Goal: Task Accomplishment & Management: Manage account settings

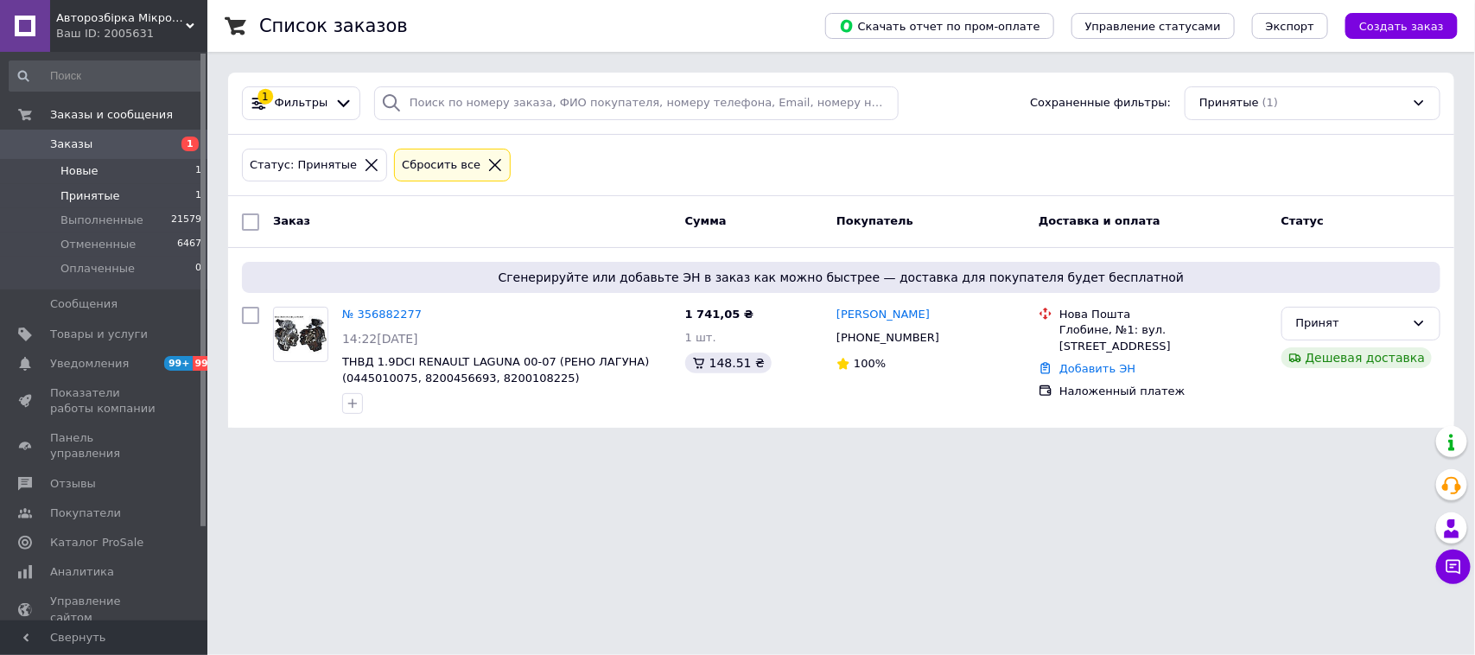
click at [82, 166] on span "Новые" at bounding box center [79, 171] width 38 height 16
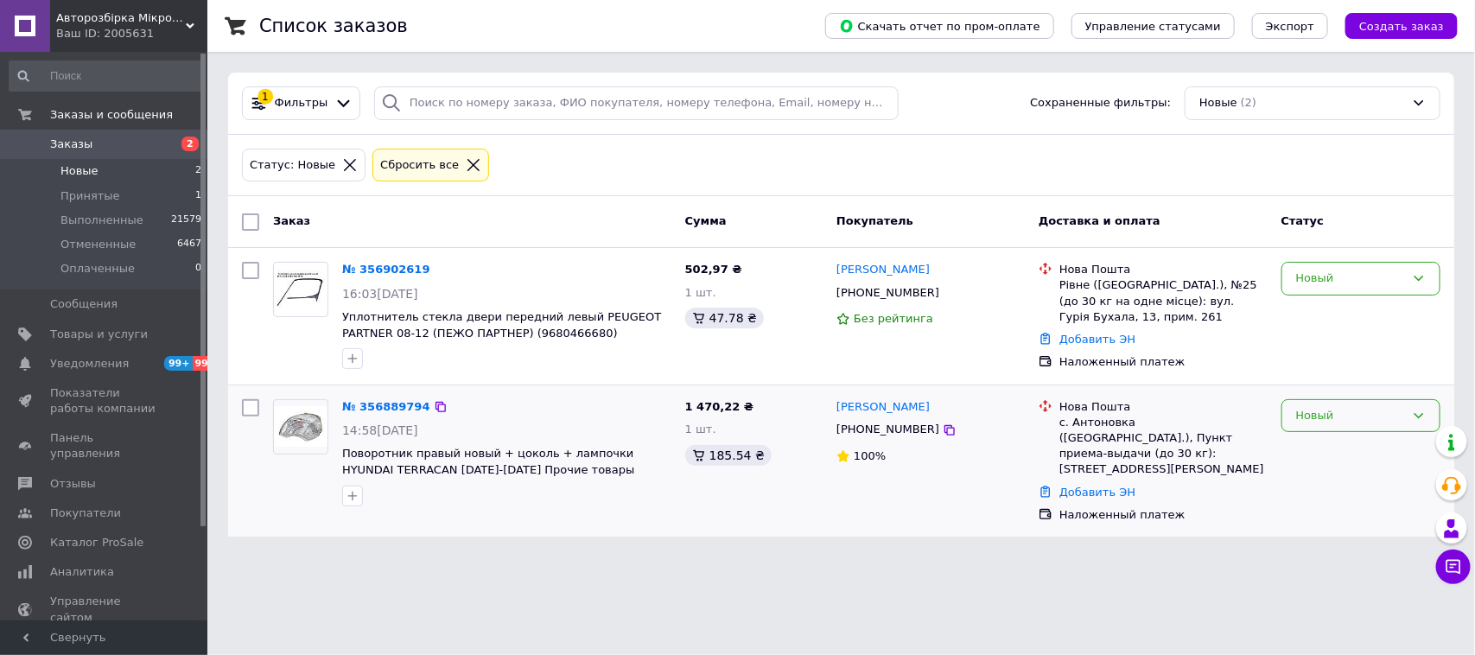
click at [1322, 415] on div "Новый" at bounding box center [1350, 416] width 109 height 18
click at [1313, 454] on li "Принят" at bounding box center [1360, 451] width 157 height 32
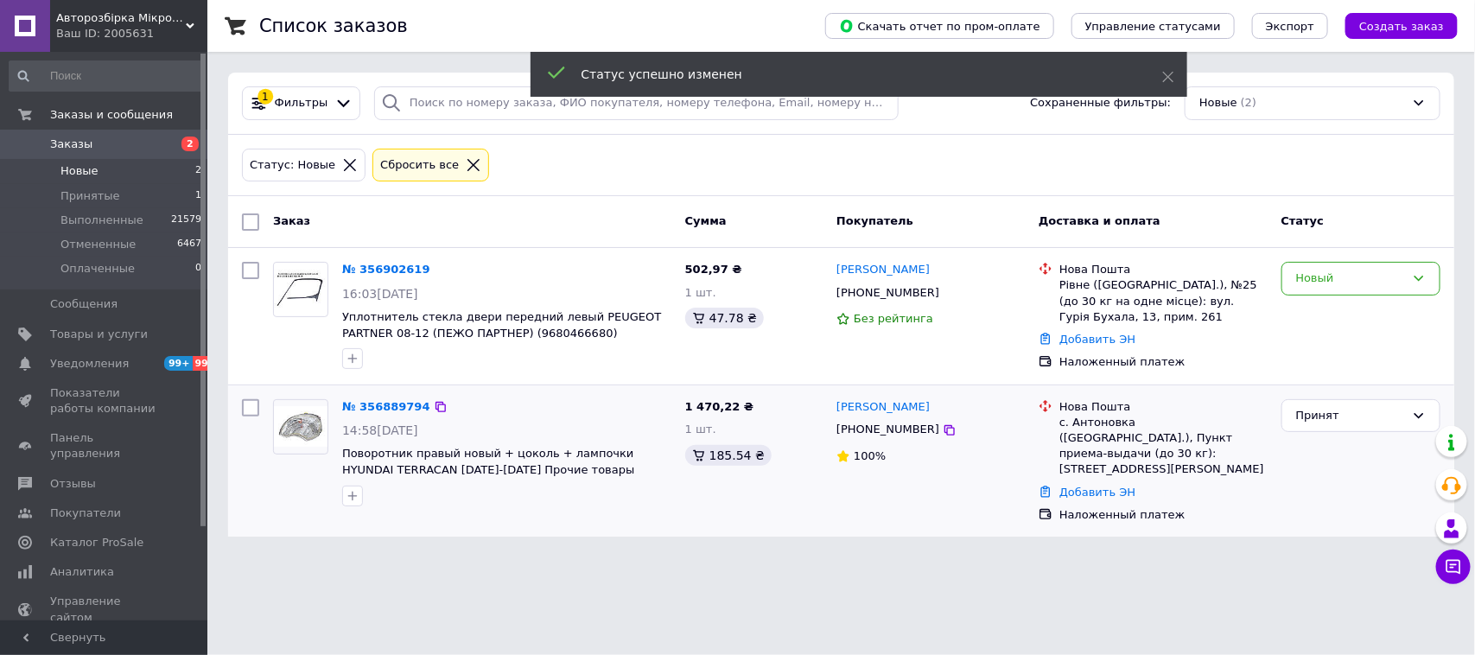
click at [1320, 279] on div "Новый" at bounding box center [1350, 279] width 109 height 18
click at [1320, 309] on li "Принят" at bounding box center [1360, 315] width 157 height 32
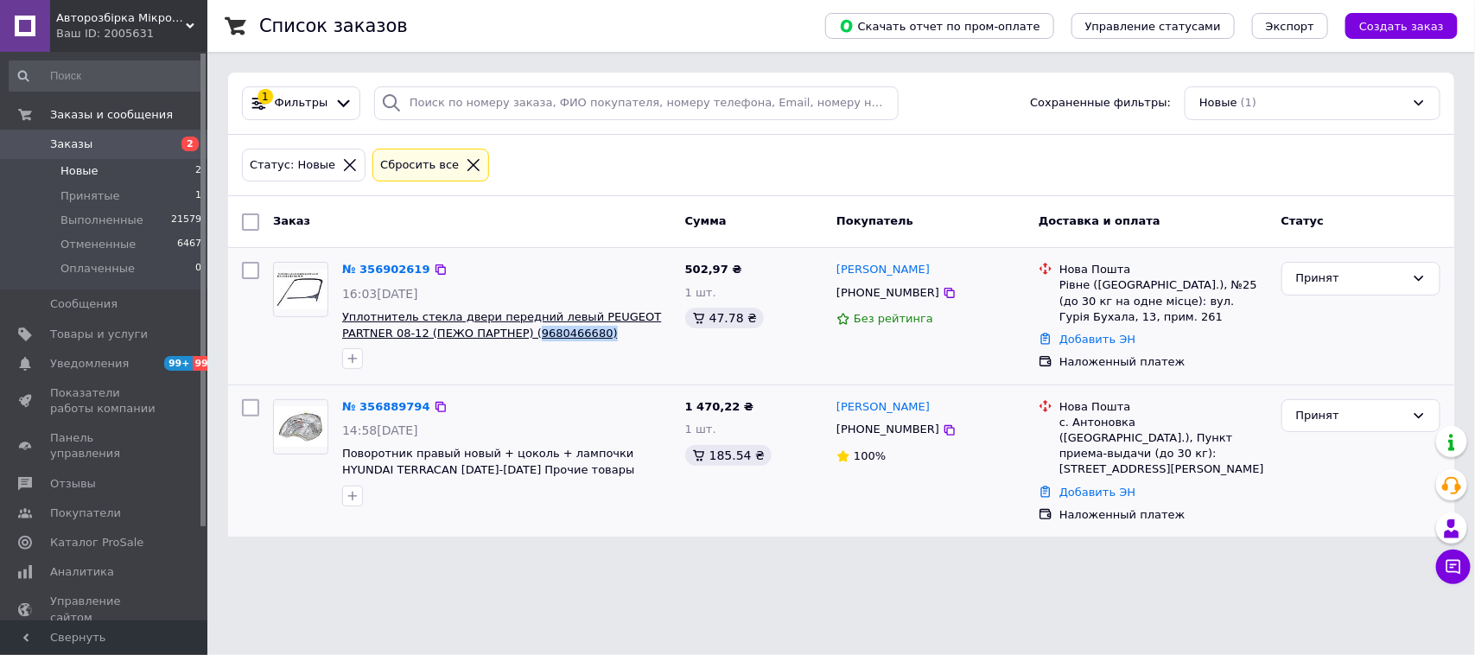
drag, startPoint x: 554, startPoint y: 338, endPoint x: 472, endPoint y: 339, distance: 82.1
click at [472, 339] on span "Уплотнитель стекла двери передний левый PEUGEOT PARTNER 08-12 (ПЕЖО ПАРТНЕР) (9…" at bounding box center [506, 325] width 329 height 32
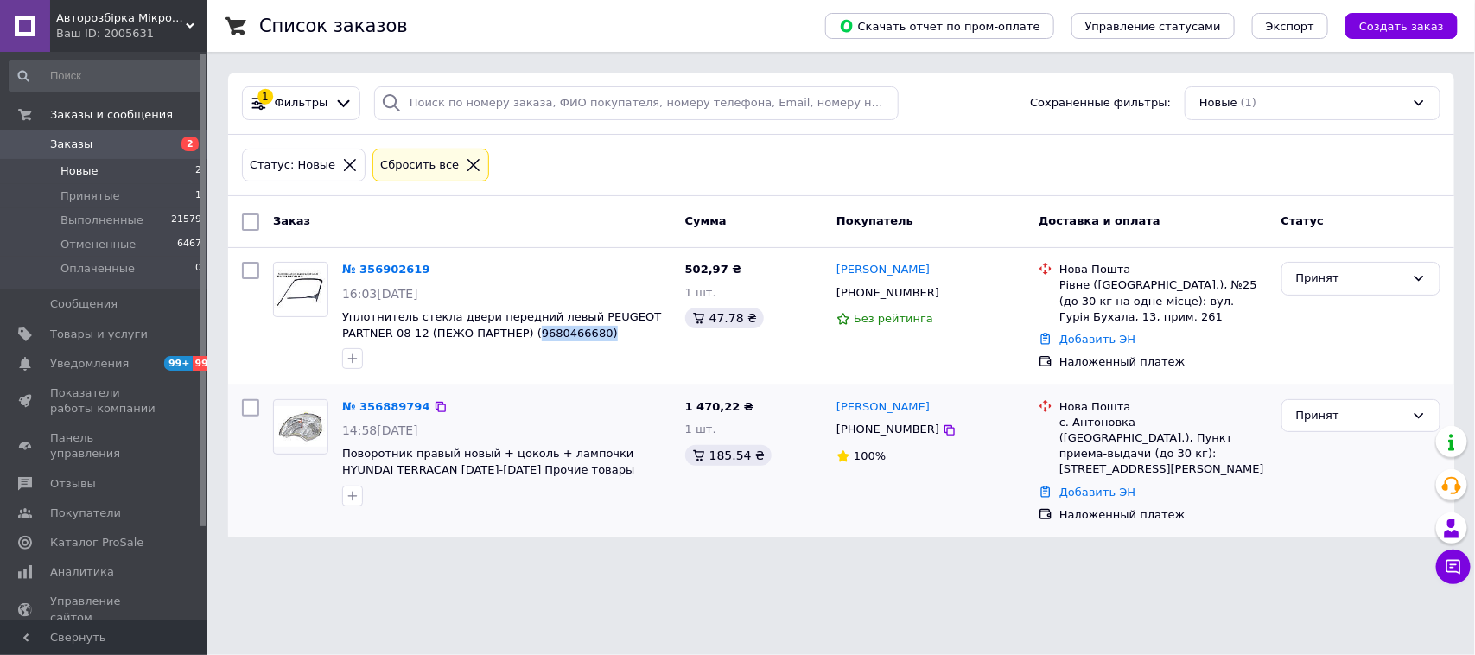
copy span "9680466680)"
click at [540, 341] on span "Уплотнитель стекла двери передний левый PEUGEOT PARTNER 08-12 (ПЕЖО ПАРТНЕР) (9…" at bounding box center [506, 325] width 329 height 32
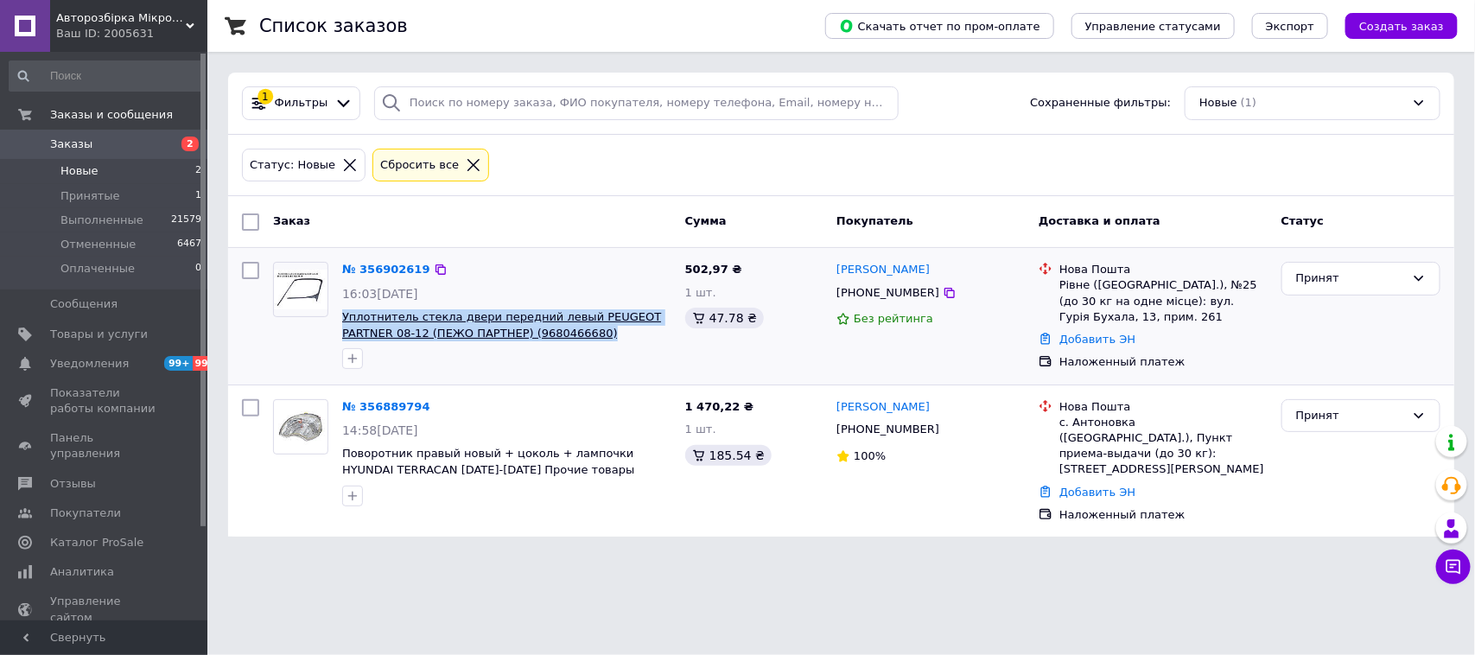
drag, startPoint x: 549, startPoint y: 333, endPoint x: 341, endPoint y: 316, distance: 208.0
click at [339, 316] on div "№ 356902619 16:03, 12.08.2025 Уплотнитель стекла двери передний левый PEUGEOT P…" at bounding box center [506, 315] width 343 height 121
copy span "Уплотнитель стекла двери передний левый PEUGEOT PARTNER 08-12 (ПЕЖО ПАРТНЕР) (9…"
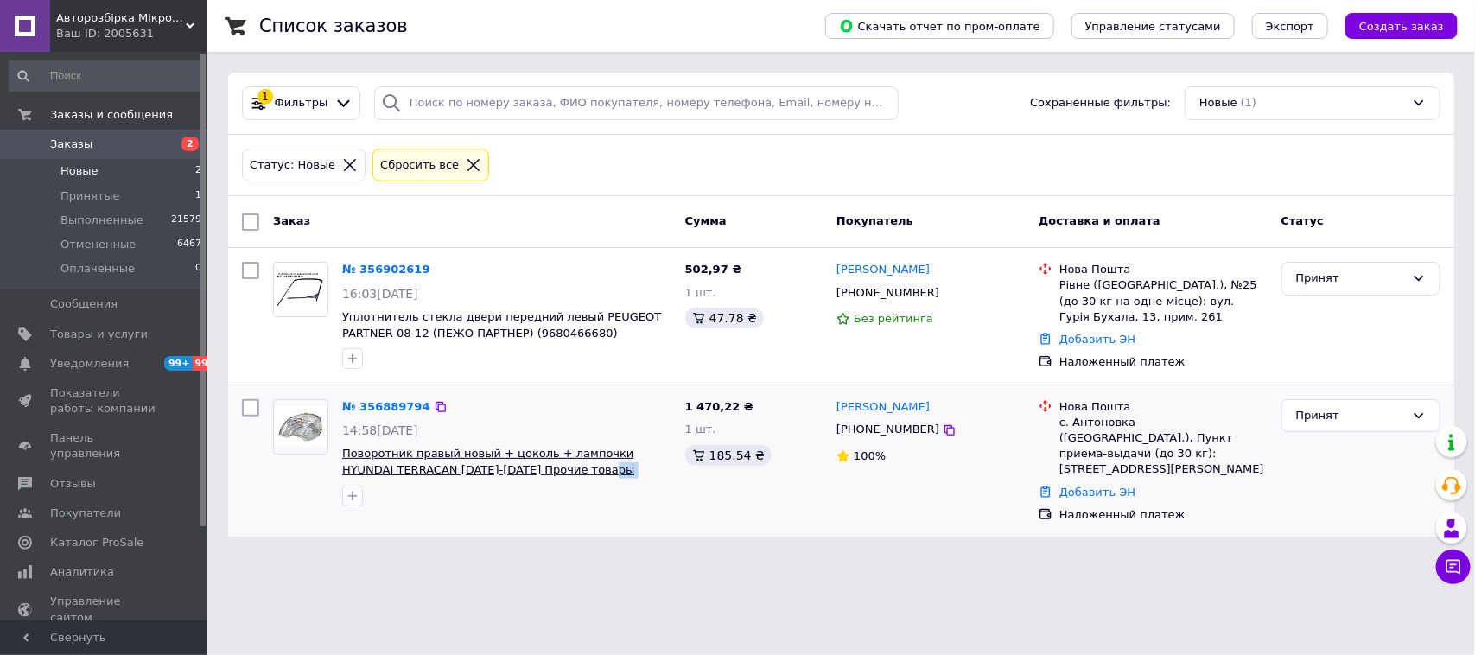
drag, startPoint x: 620, startPoint y: 476, endPoint x: 545, endPoint y: 473, distance: 75.2
click at [545, 473] on span "Поворотник правый новый + цоколь + лампочки HYUNDAI TERRACAN 2001-2007 Прочие т…" at bounding box center [506, 462] width 329 height 32
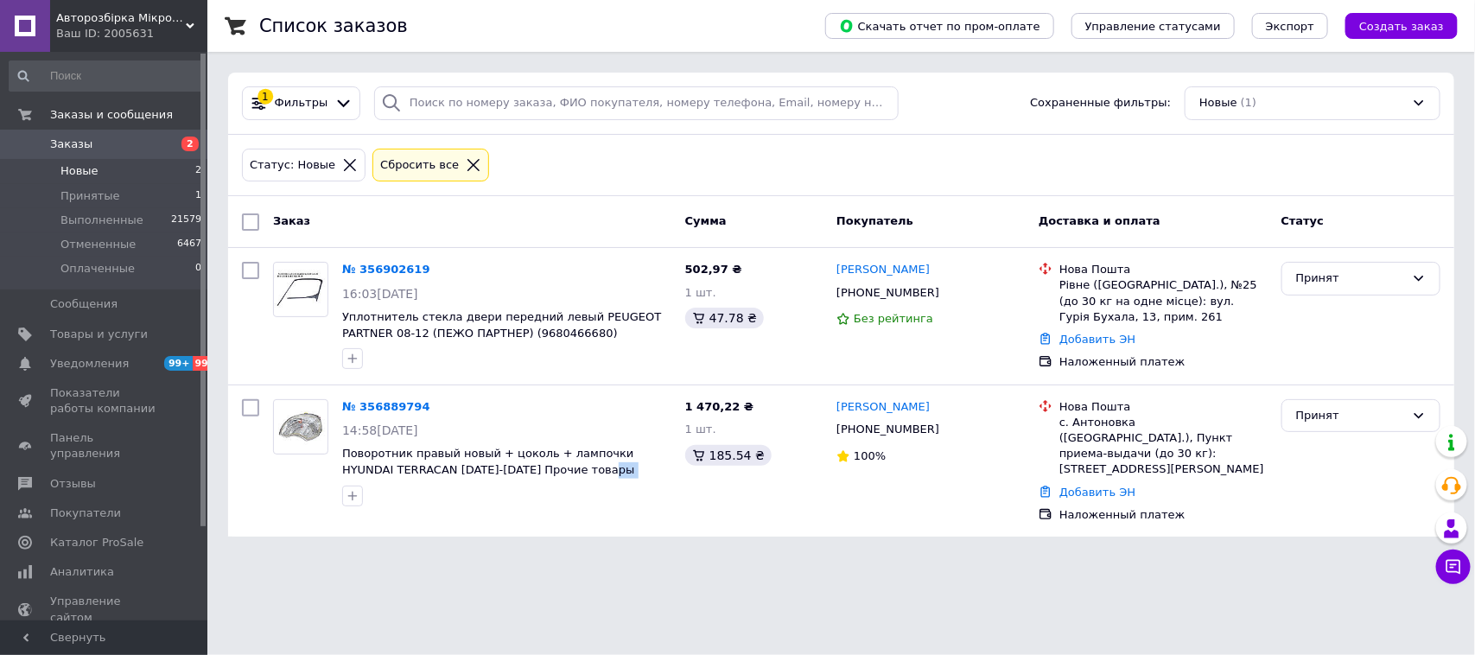
copy span "92302-H1030,"
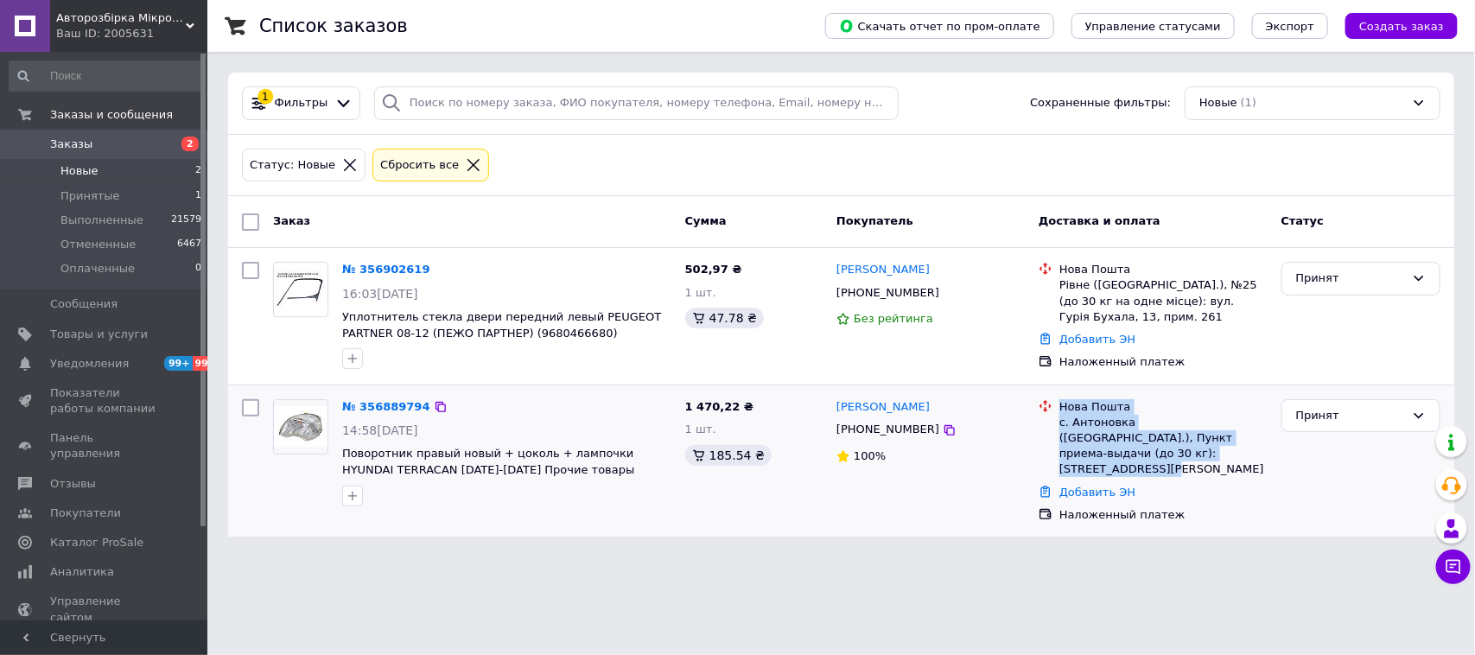
drag, startPoint x: 1171, startPoint y: 449, endPoint x: 1054, endPoint y: 403, distance: 126.4
click at [1054, 403] on div "Нова Пошта с. Антоновка (Черниговская обл.), Пункт приема-выдачи (до 30 кг): ул…" at bounding box center [1153, 438] width 236 height 79
copy div "Нова Пошта с. Антоновка (Черниговская обл.), Пункт приема-выдачи (до 30 кг): ул…"
click at [942, 426] on icon at bounding box center [949, 430] width 14 height 14
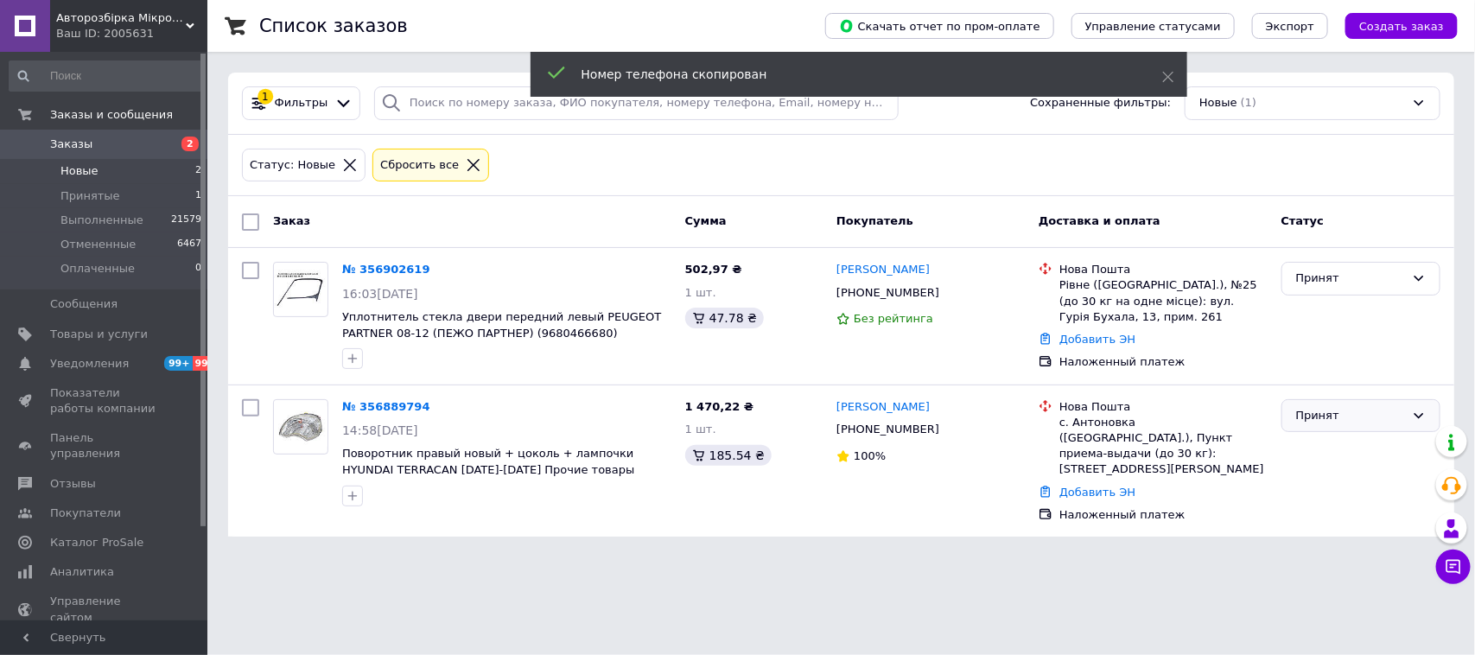
click at [1339, 407] on div "Принят" at bounding box center [1360, 416] width 159 height 34
drag, startPoint x: 1305, startPoint y: 453, endPoint x: 1009, endPoint y: 597, distance: 329.2
click at [1304, 453] on li "Выполнен" at bounding box center [1360, 451] width 157 height 32
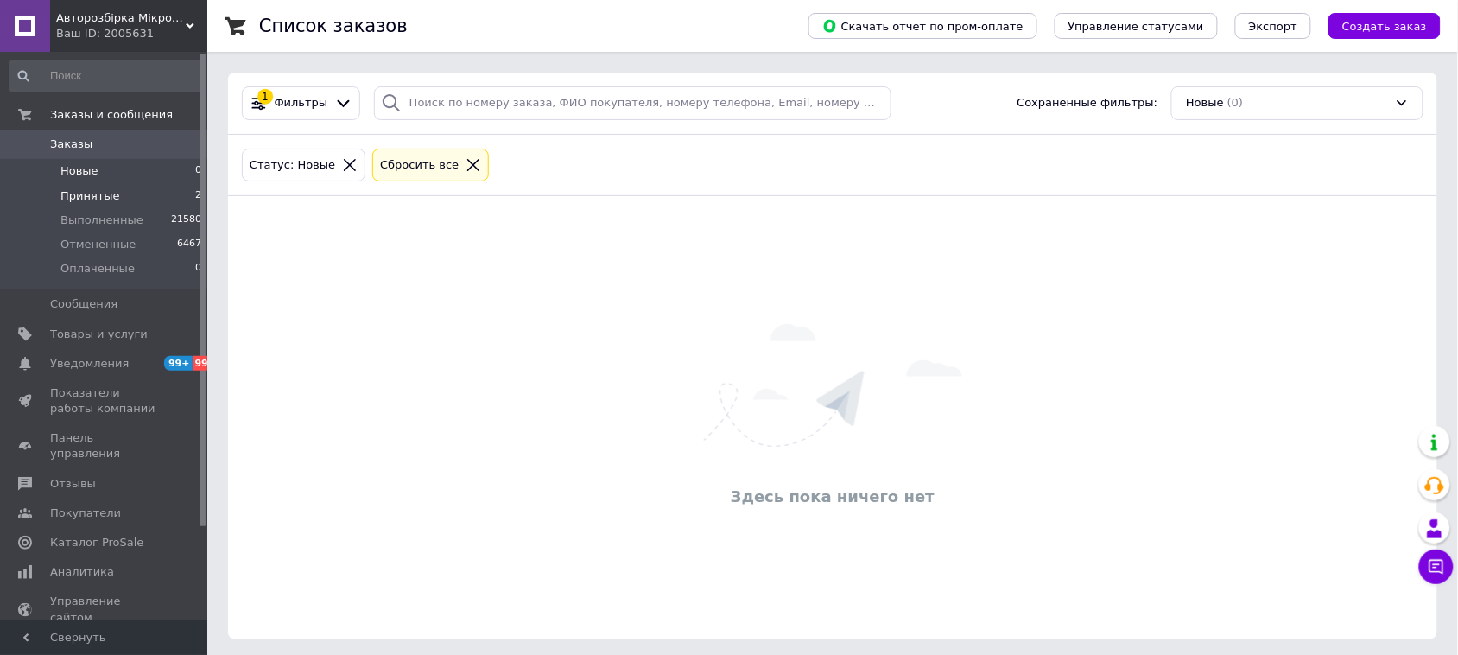
click at [100, 190] on span "Принятые" at bounding box center [90, 196] width 60 height 16
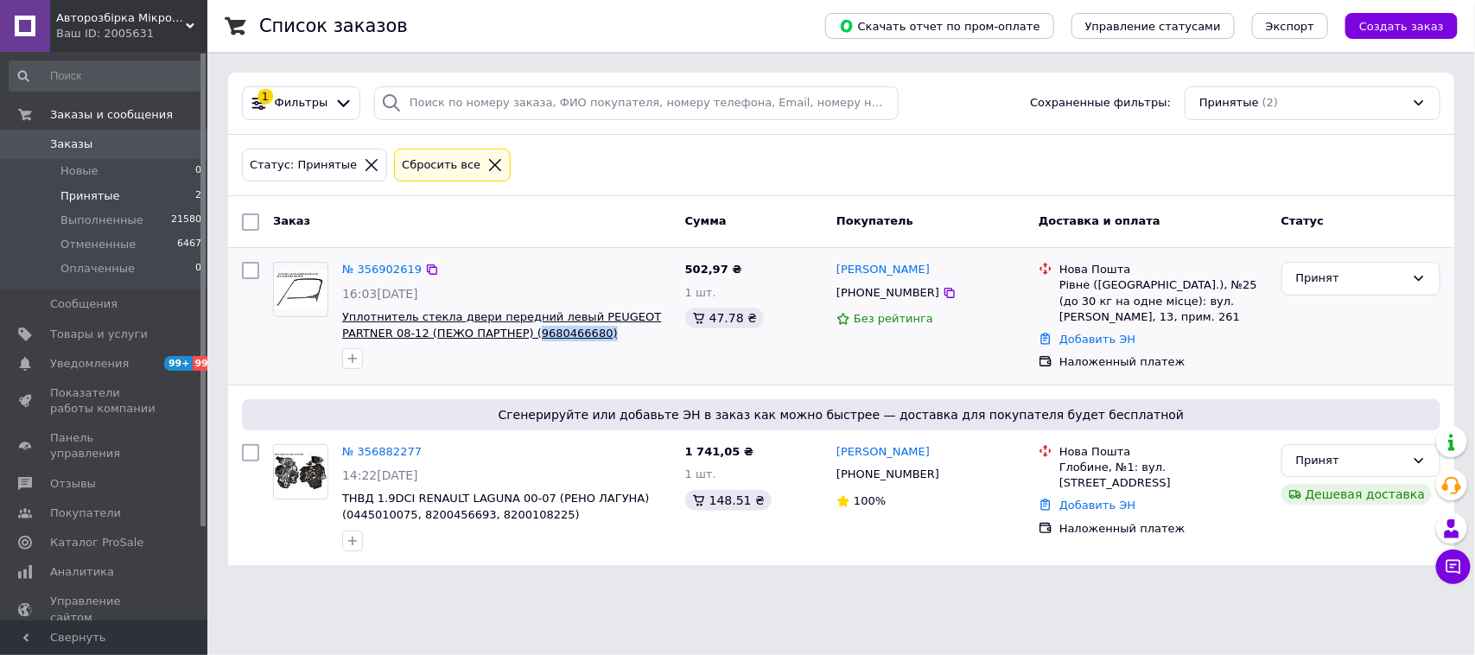
drag, startPoint x: 555, startPoint y: 339, endPoint x: 471, endPoint y: 331, distance: 84.1
click at [471, 331] on span "Уплотнитель стекла двери передний левый PEUGEOT PARTNER 08-12 (ПЕЖО ПАРТНЕР) (9…" at bounding box center [506, 325] width 329 height 32
copy span "9680466680)"
click at [942, 295] on icon at bounding box center [949, 293] width 14 height 14
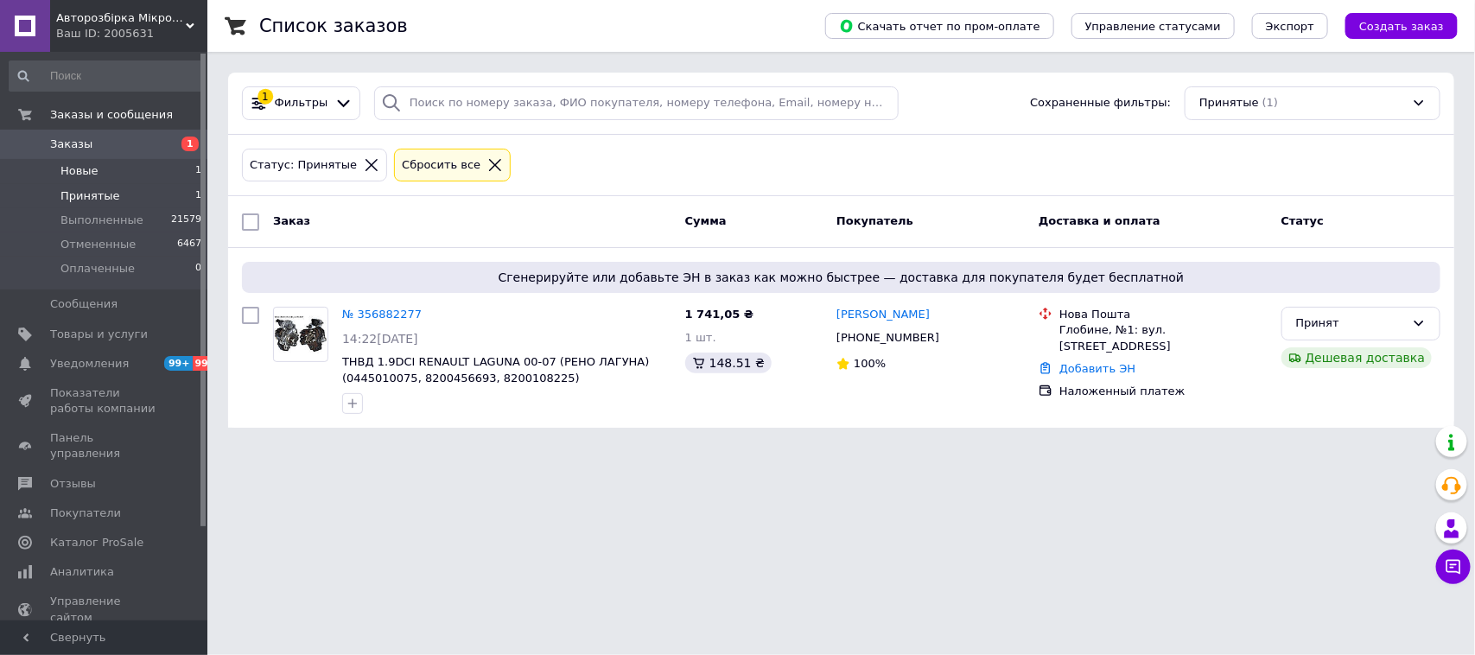
click at [78, 162] on li "Новые 1" at bounding box center [106, 171] width 212 height 24
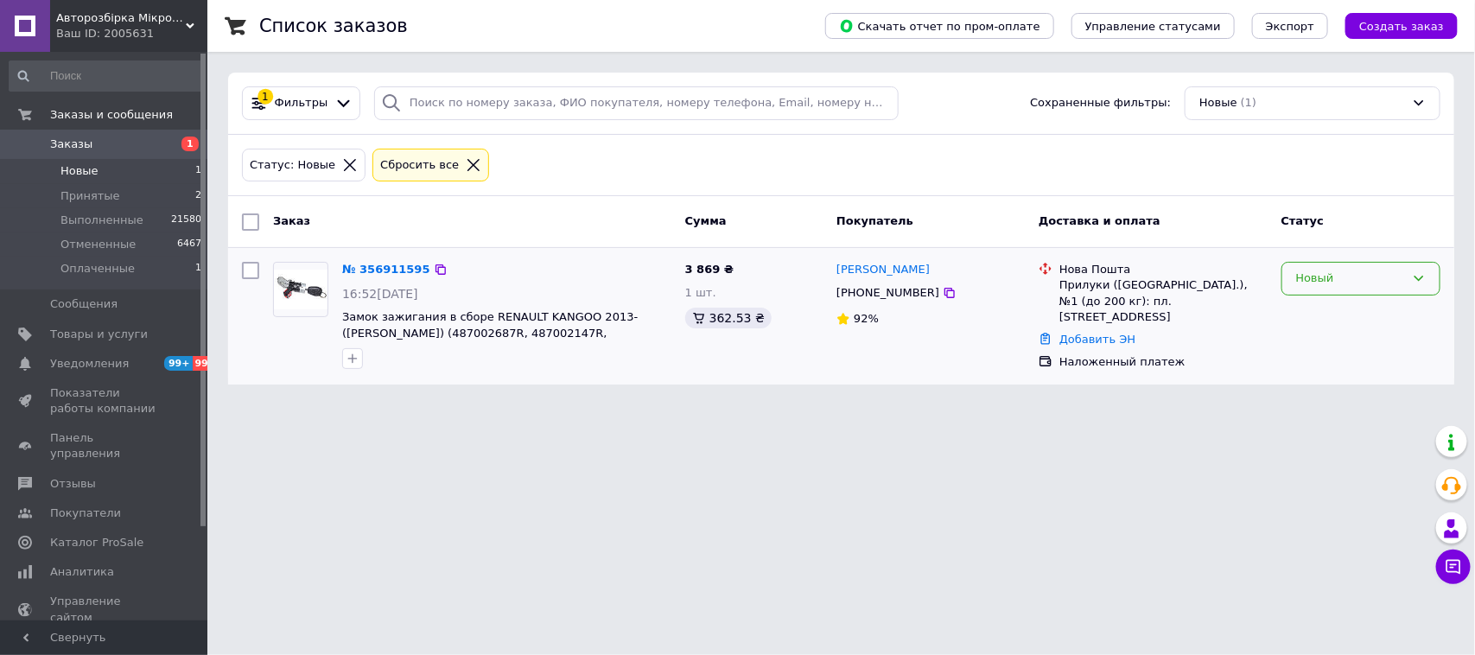
click at [1327, 282] on div "Новый" at bounding box center [1350, 279] width 109 height 18
click at [1315, 312] on li "Принят" at bounding box center [1360, 315] width 157 height 32
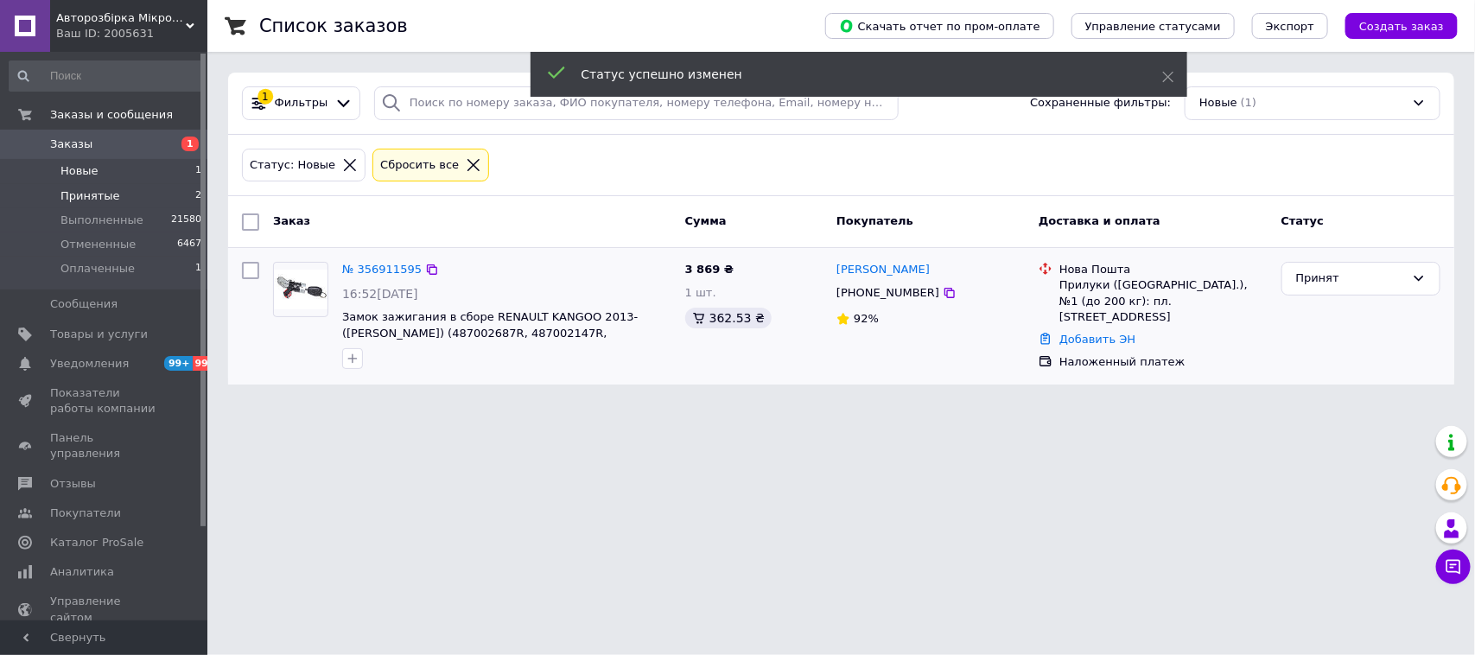
click at [99, 188] on span "Принятые" at bounding box center [90, 196] width 60 height 16
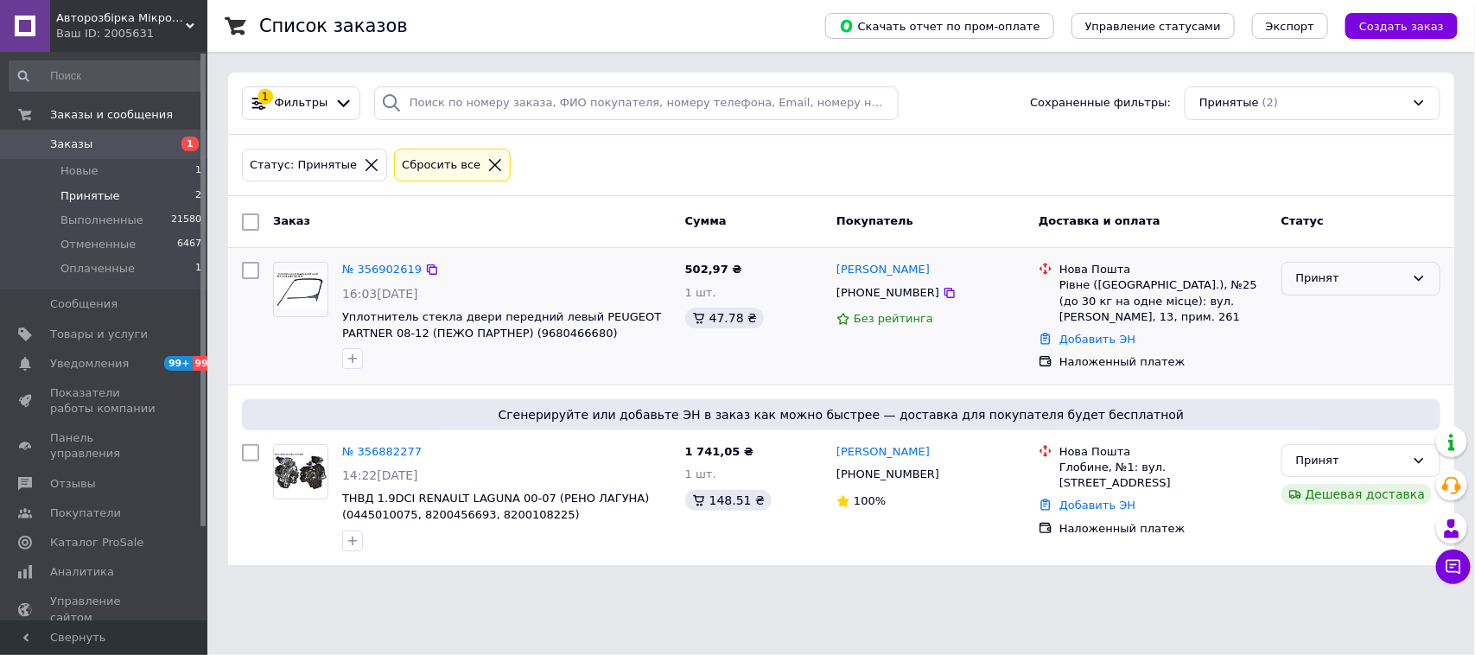
click at [1354, 277] on div "Принят" at bounding box center [1350, 279] width 109 height 18
click at [1326, 347] on li "Отменен" at bounding box center [1360, 346] width 157 height 32
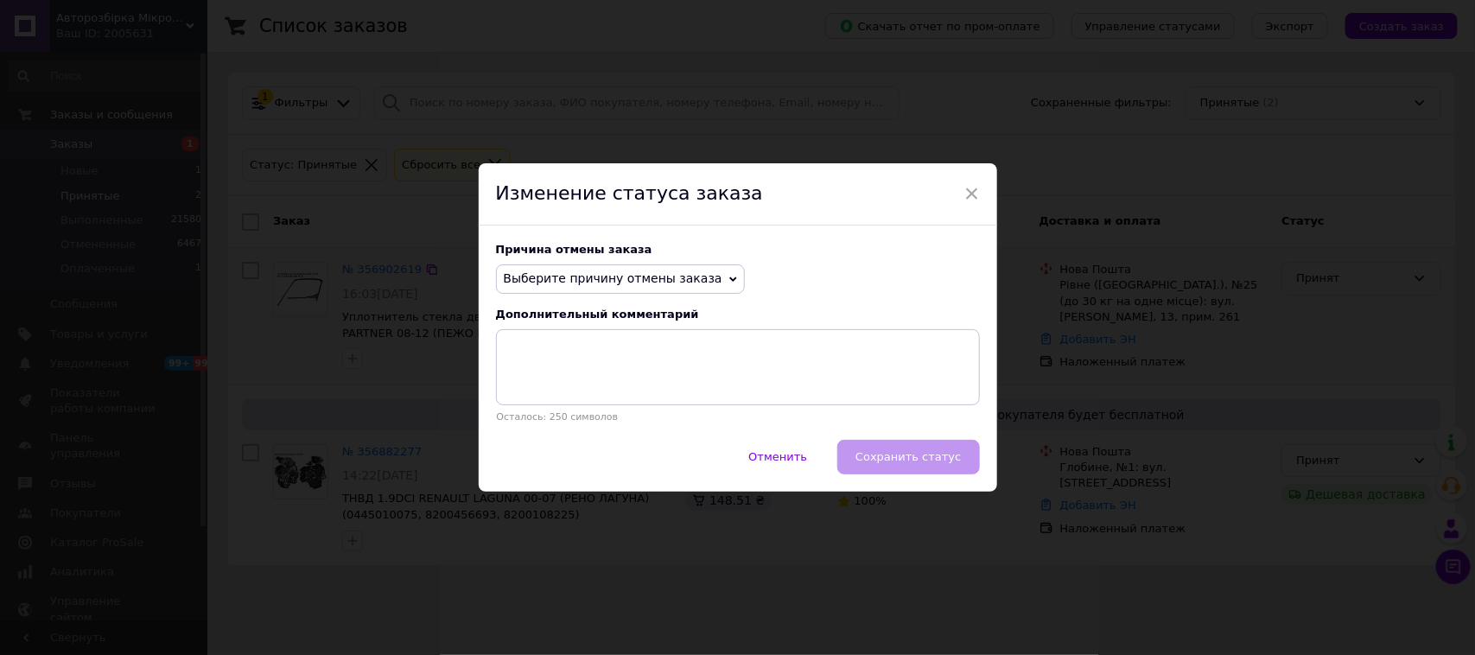
click at [666, 277] on span "Выберите причину отмены заказа" at bounding box center [613, 278] width 219 height 14
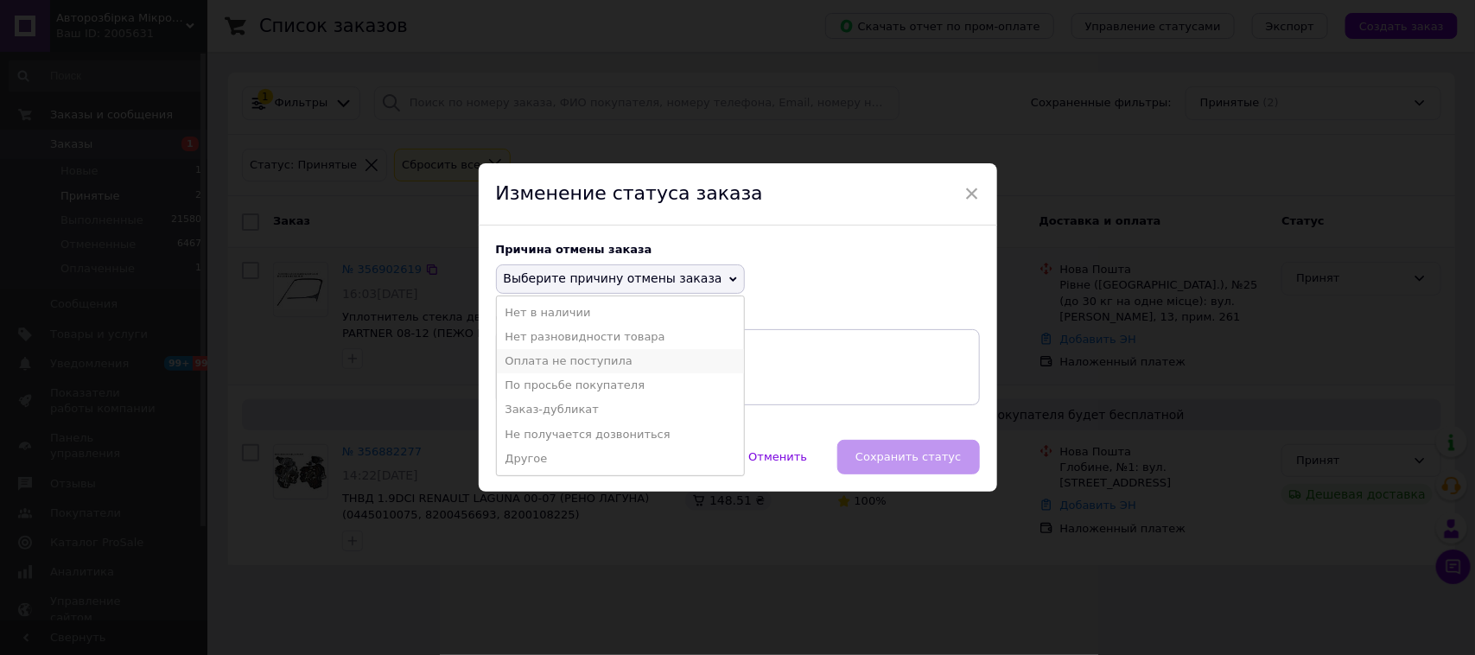
click at [559, 360] on li "Оплата не поступила" at bounding box center [620, 361] width 247 height 24
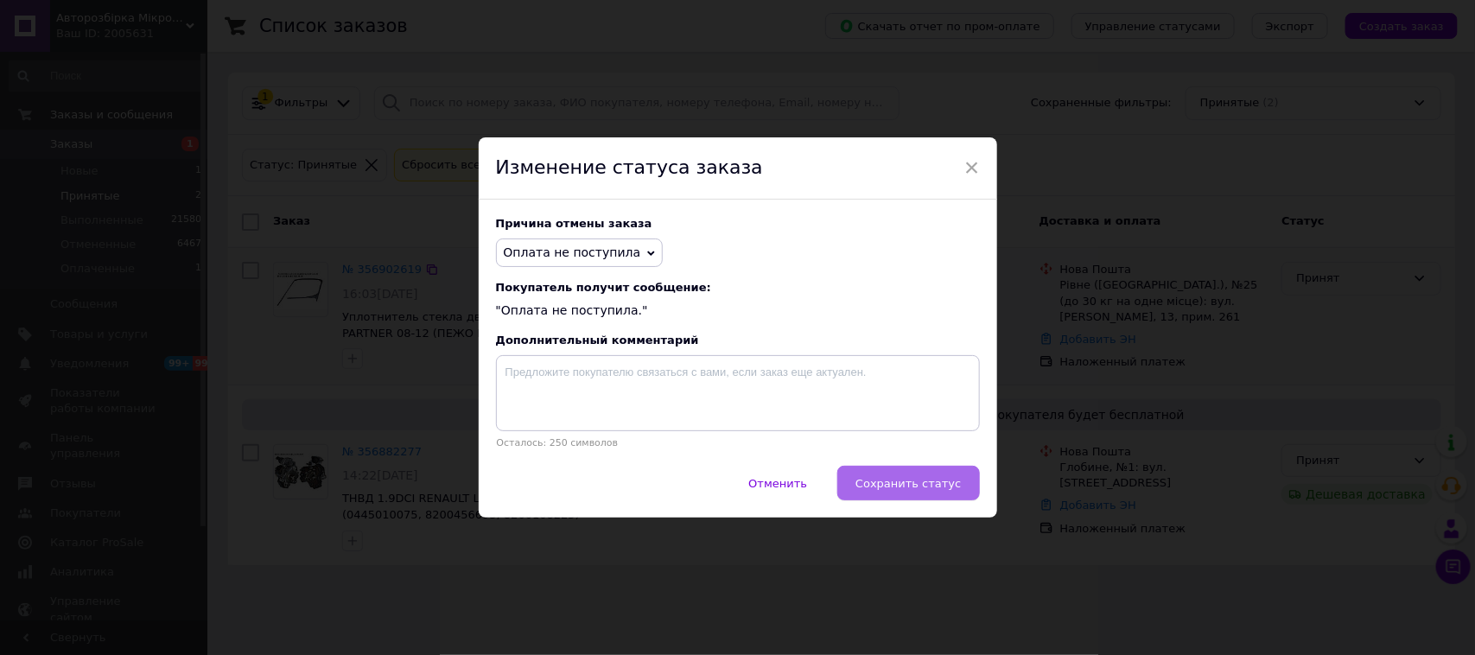
click at [910, 481] on span "Сохранить статус" at bounding box center [907, 483] width 105 height 13
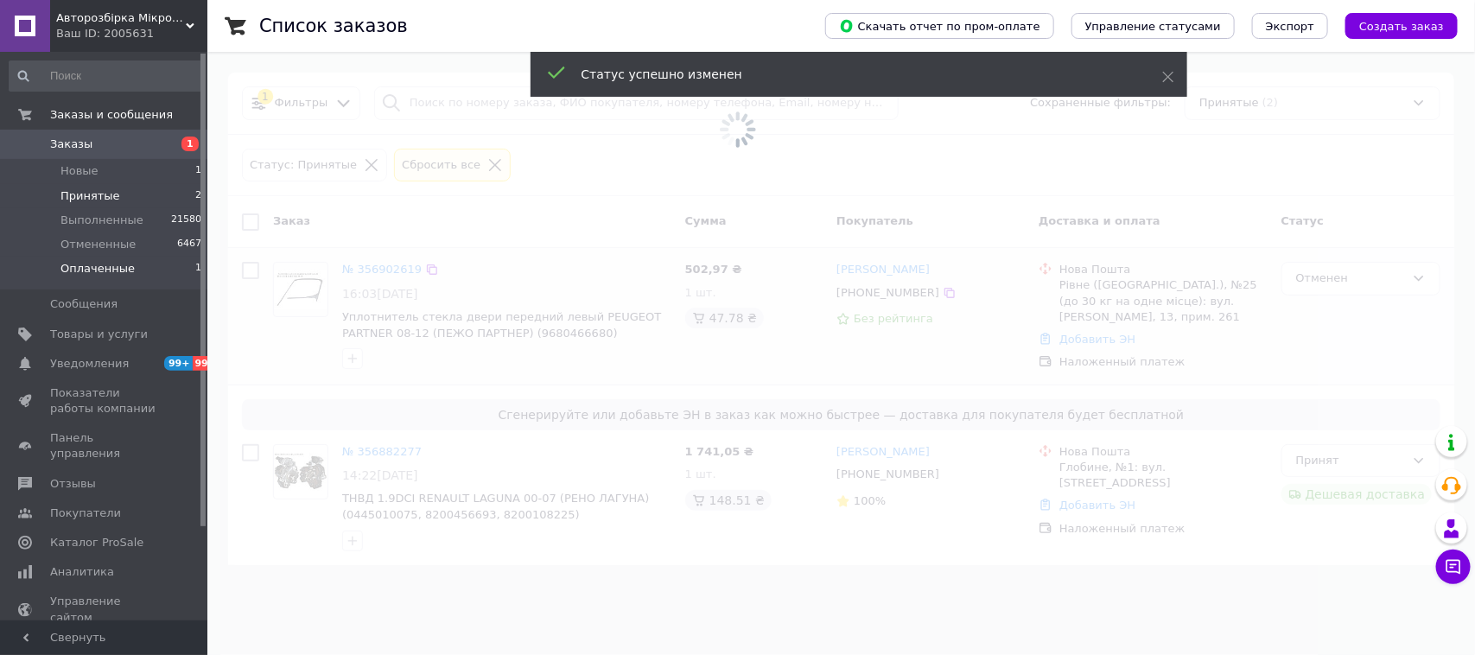
click at [88, 263] on span "Оплаченные" at bounding box center [97, 269] width 74 height 16
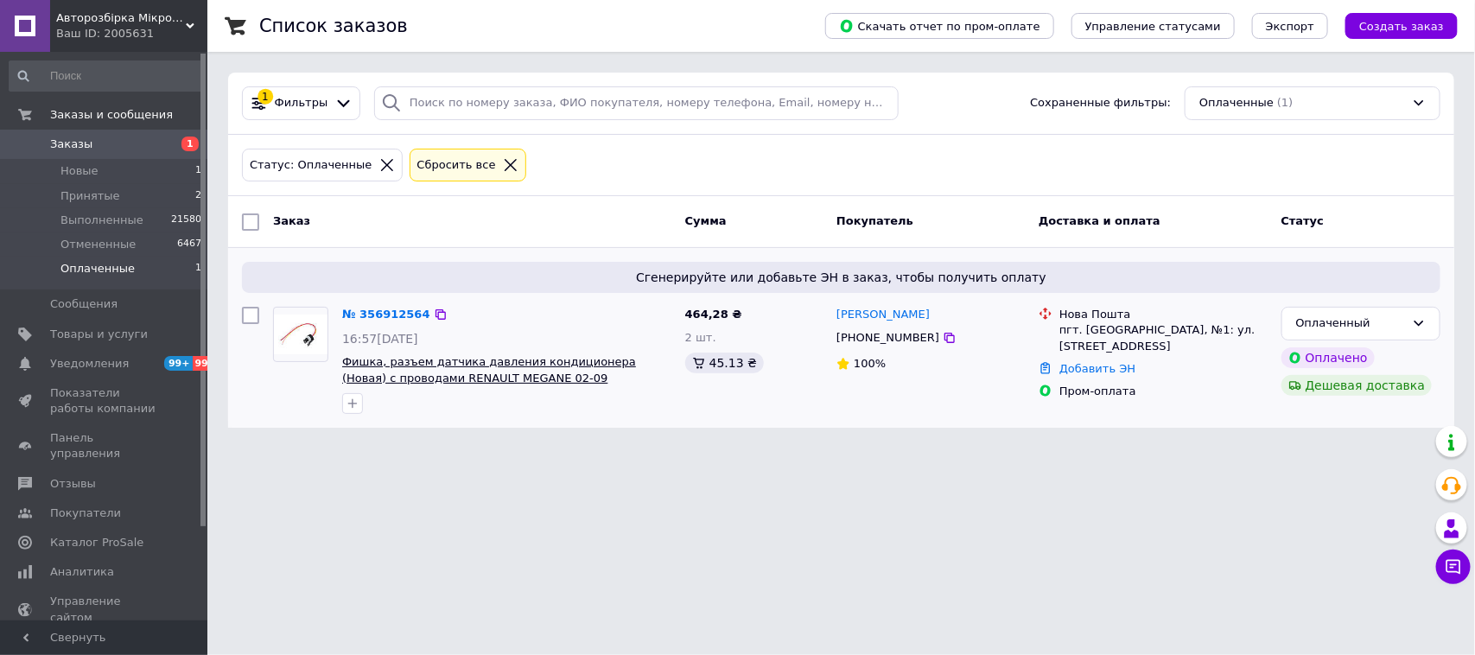
drag, startPoint x: 670, startPoint y: 381, endPoint x: 614, endPoint y: 385, distance: 56.3
click at [614, 385] on span "Фишка, разъем датчика давления кондиционера (Новая) с проводами RENAULT MEGANE …" at bounding box center [506, 370] width 329 height 32
copy span "12110192,"
drag, startPoint x: 1222, startPoint y: 331, endPoint x: 1058, endPoint y: 311, distance: 165.3
click at [1058, 311] on div "Нова Пошта пгт. Иршанск, №1: ул. Гулия, 23" at bounding box center [1163, 331] width 215 height 48
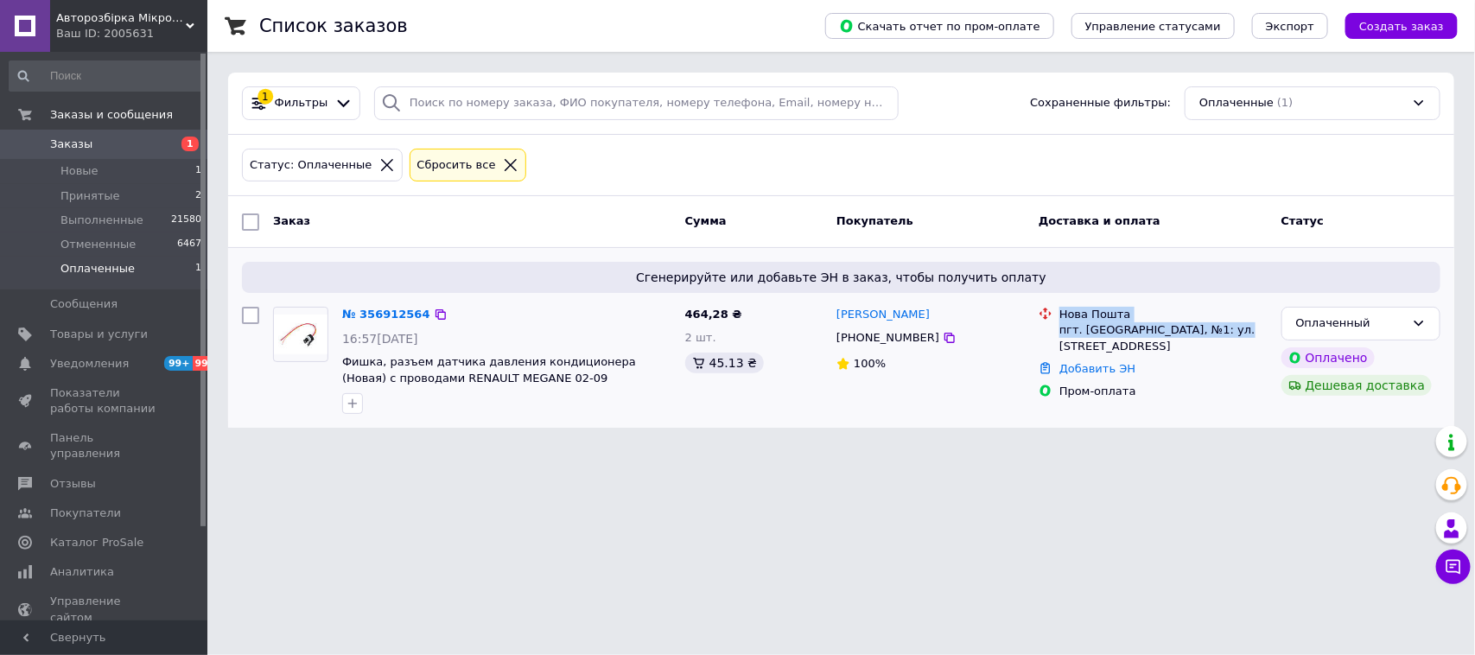
copy div "Нова Пошта пгт. Иршанск, №1: ул. Гулия, 23"
click at [942, 337] on icon at bounding box center [949, 338] width 14 height 14
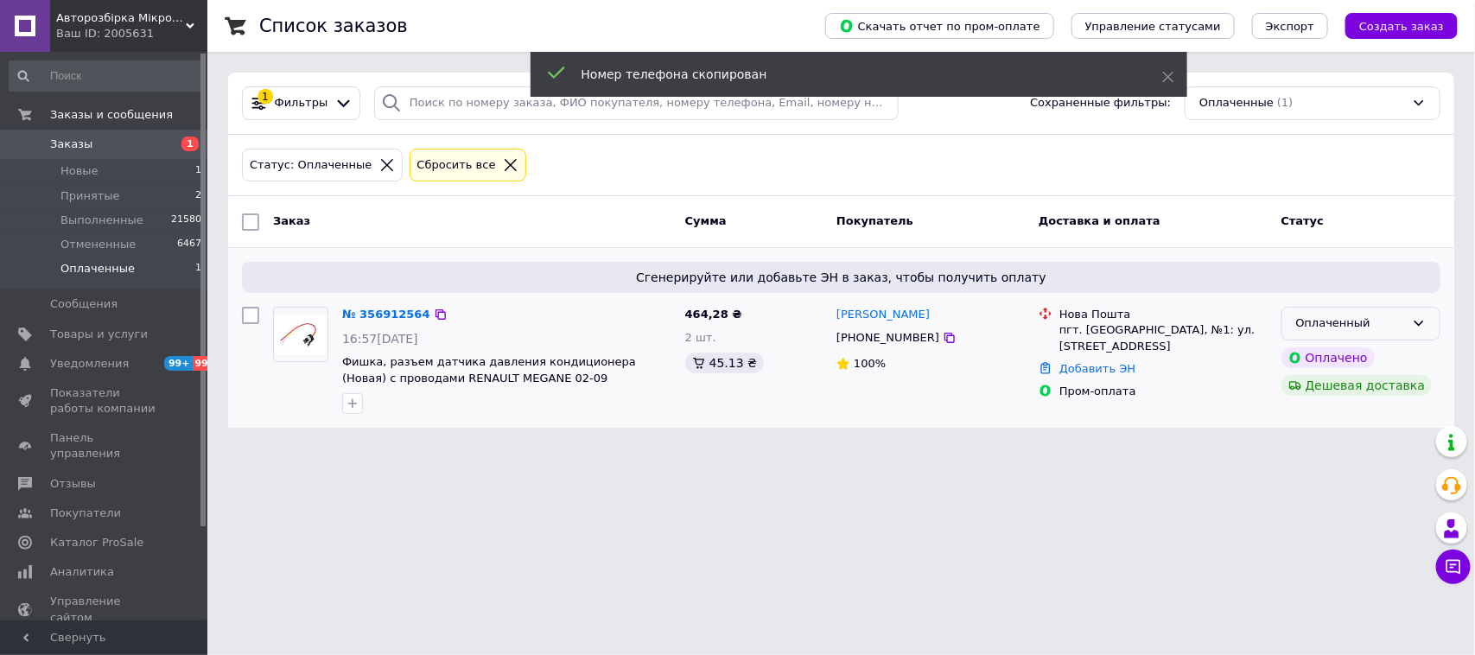
drag, startPoint x: 1404, startPoint y: 321, endPoint x: 1388, endPoint y: 330, distance: 17.8
click at [1402, 321] on div "Оплаченный" at bounding box center [1350, 323] width 109 height 18
click at [1301, 358] on li "Принят" at bounding box center [1360, 360] width 157 height 32
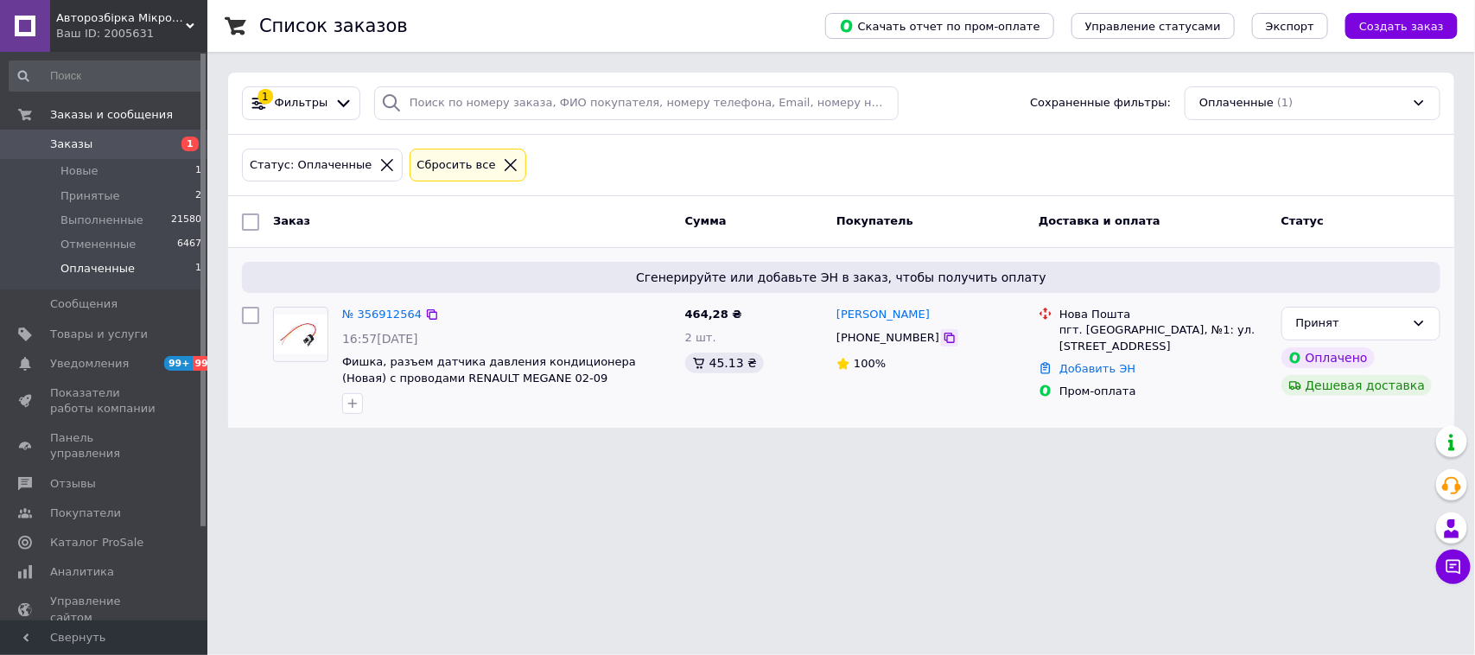
click at [942, 337] on icon at bounding box center [949, 338] width 14 height 14
click at [79, 173] on span "Новые" at bounding box center [79, 171] width 38 height 16
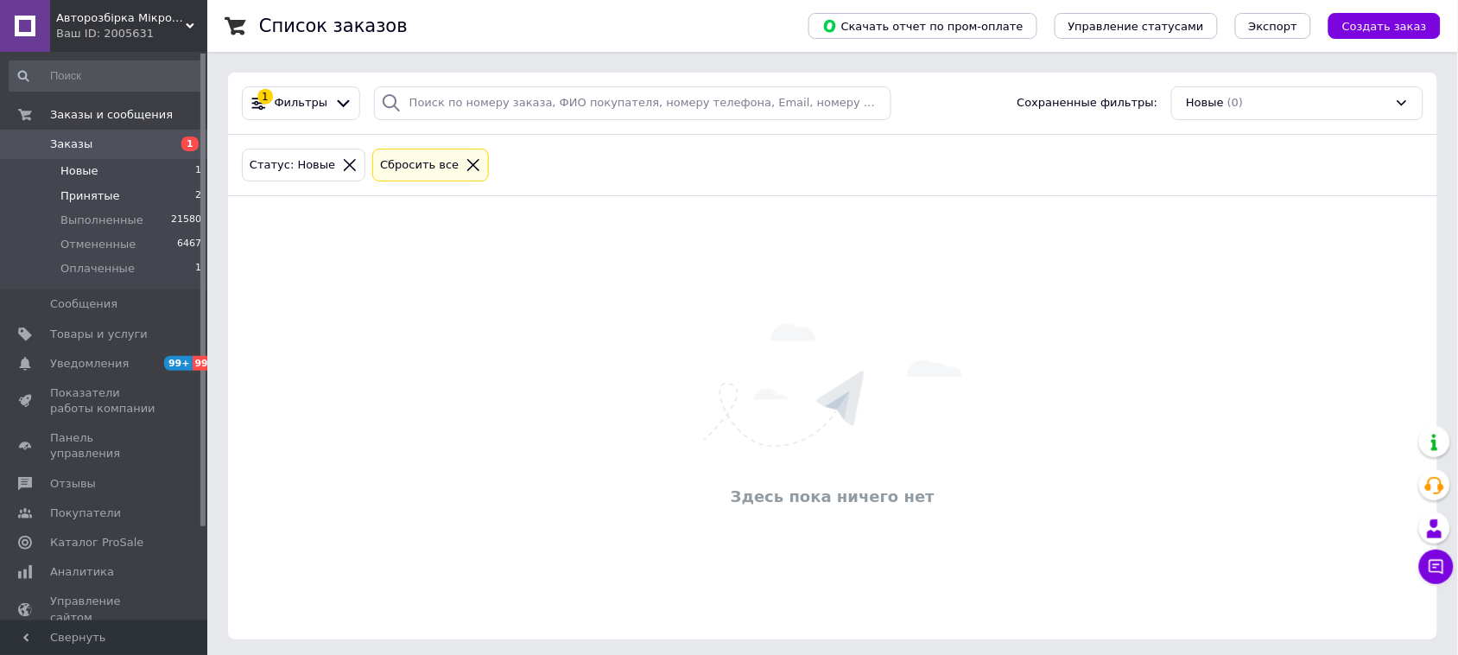
click at [75, 192] on span "Принятые" at bounding box center [90, 196] width 60 height 16
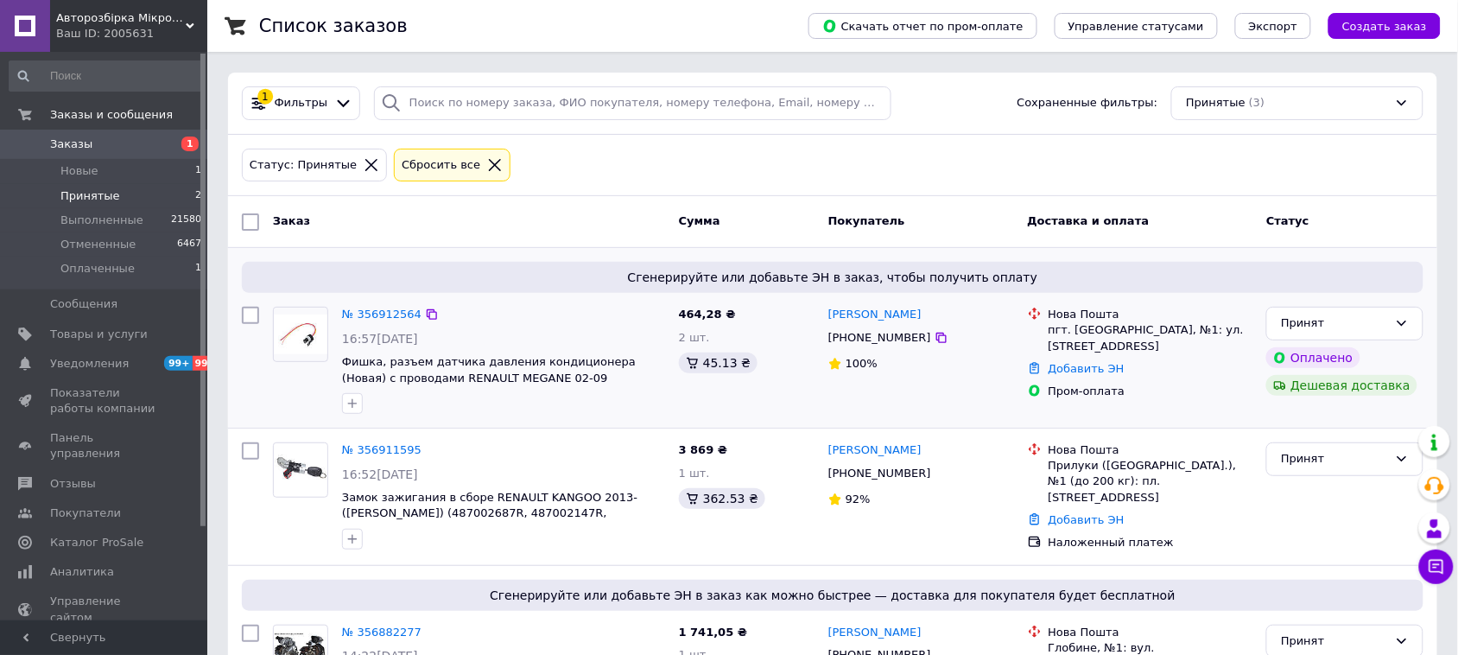
scroll to position [108, 0]
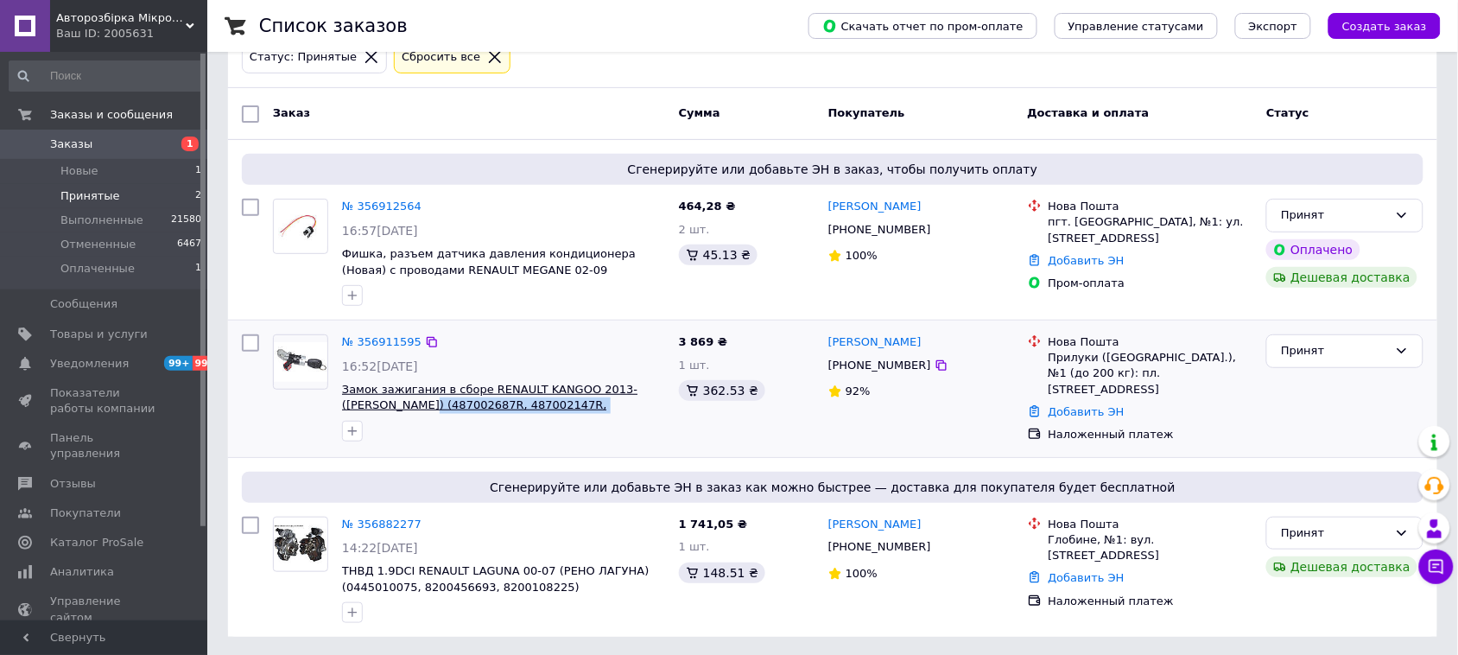
drag, startPoint x: 642, startPoint y: 407, endPoint x: 387, endPoint y: 407, distance: 254.8
click at [387, 407] on span "Замок зажигания в сборе RENAULT KANGOO 2013- (РЕНО КАНГО) (487002687R, 48700214…" at bounding box center [503, 398] width 323 height 32
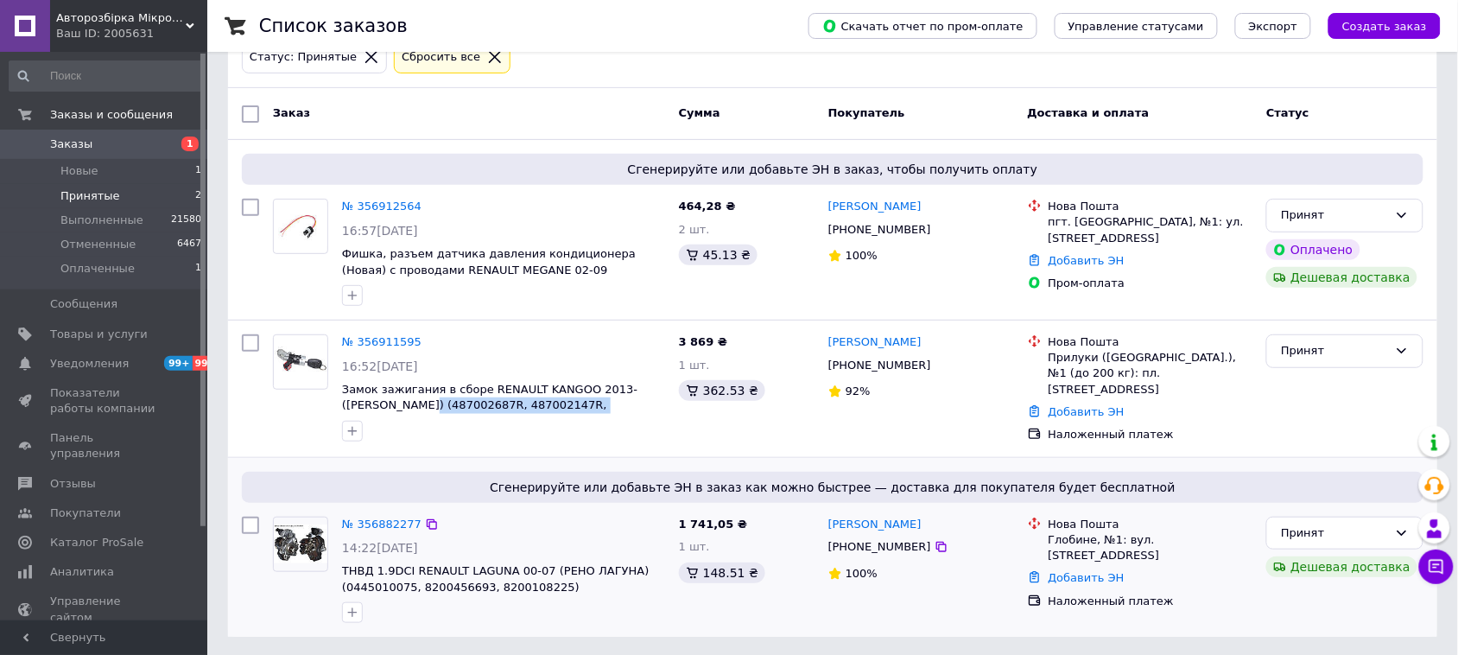
copy span "487002687R, 487002147R, N0504638, N0504639)"
click at [1330, 351] on div "Принят" at bounding box center [1334, 351] width 107 height 18
click at [1320, 417] on li "Отменен" at bounding box center [1344, 419] width 155 height 32
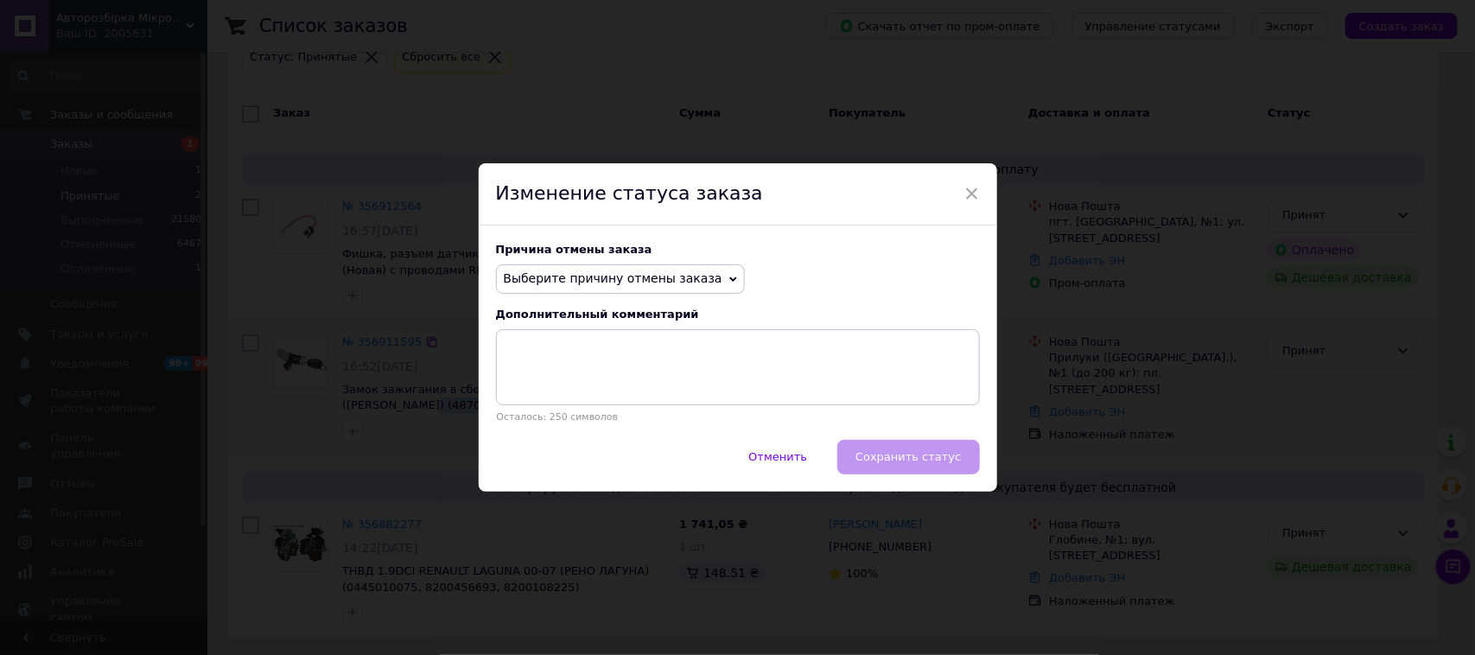
drag, startPoint x: 691, startPoint y: 274, endPoint x: 678, endPoint y: 317, distance: 45.1
click at [689, 274] on span "Выберите причину отмены заказа" at bounding box center [613, 278] width 219 height 14
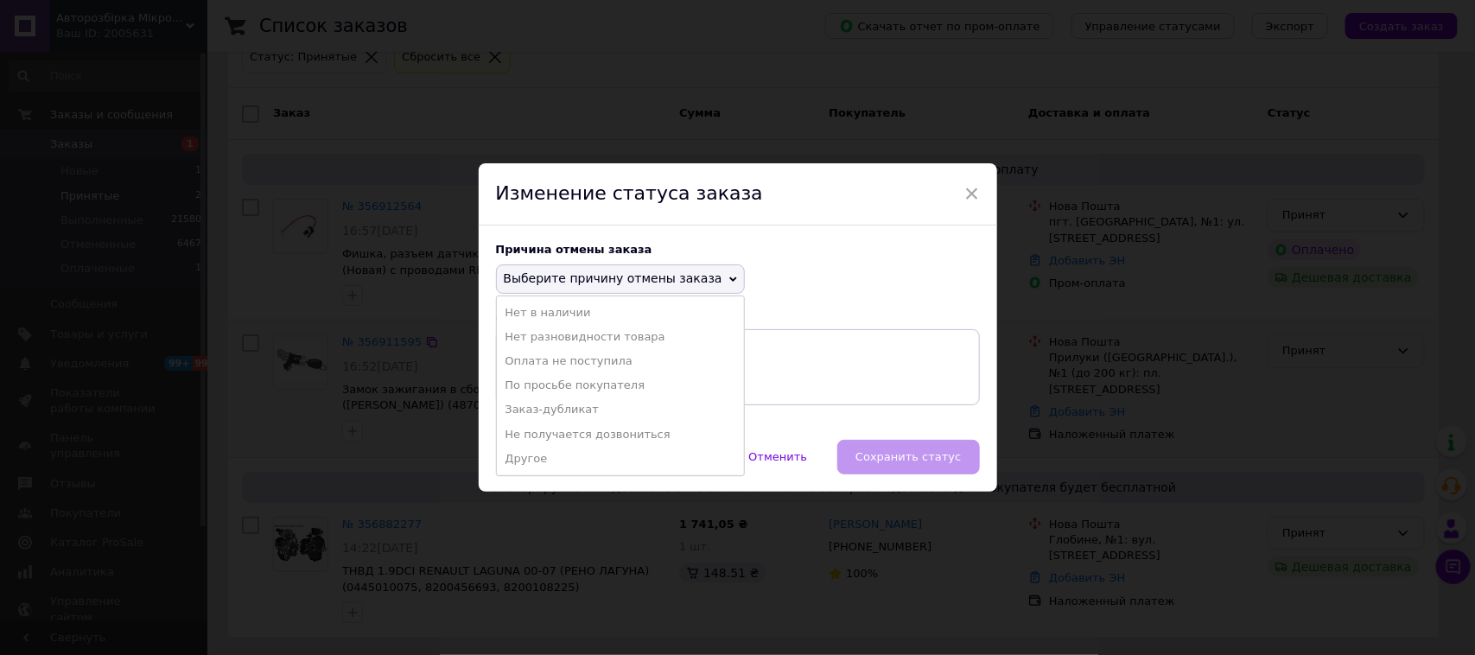
click at [559, 365] on li "Оплата не поступила" at bounding box center [620, 361] width 247 height 24
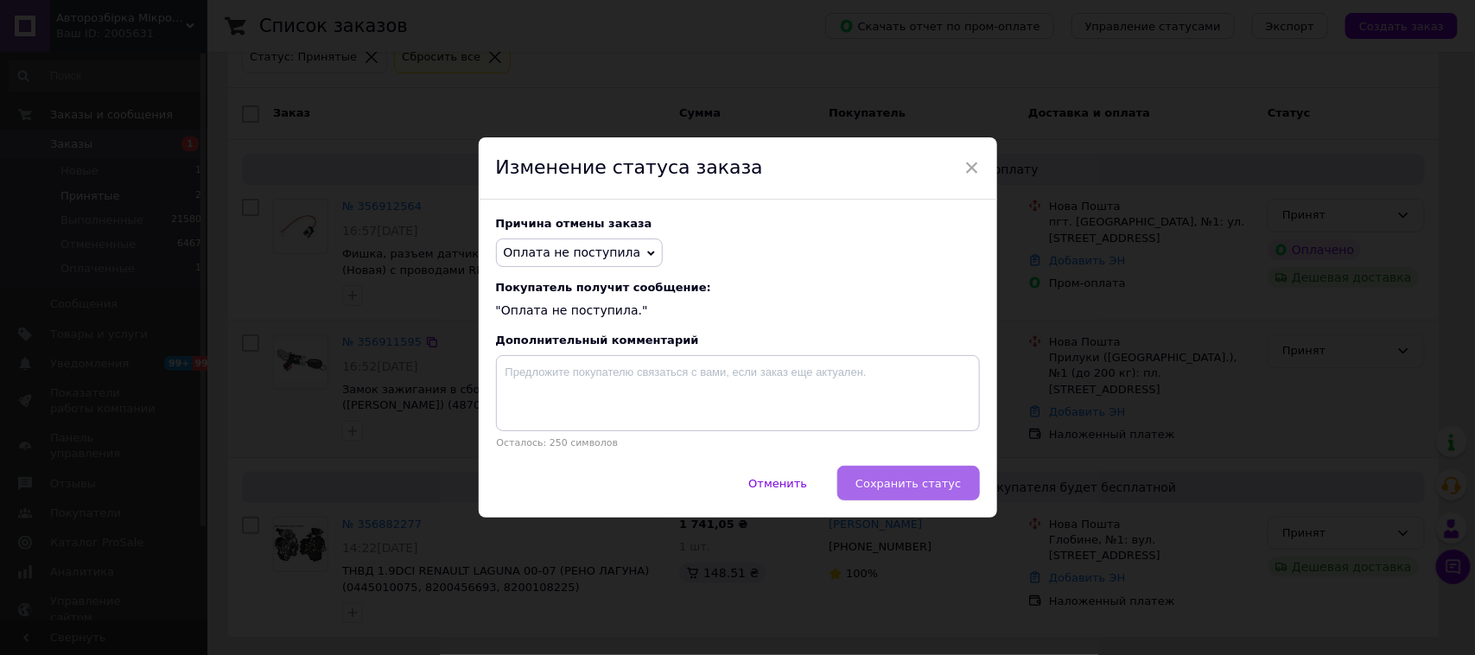
click at [916, 479] on span "Сохранить статус" at bounding box center [907, 483] width 105 height 13
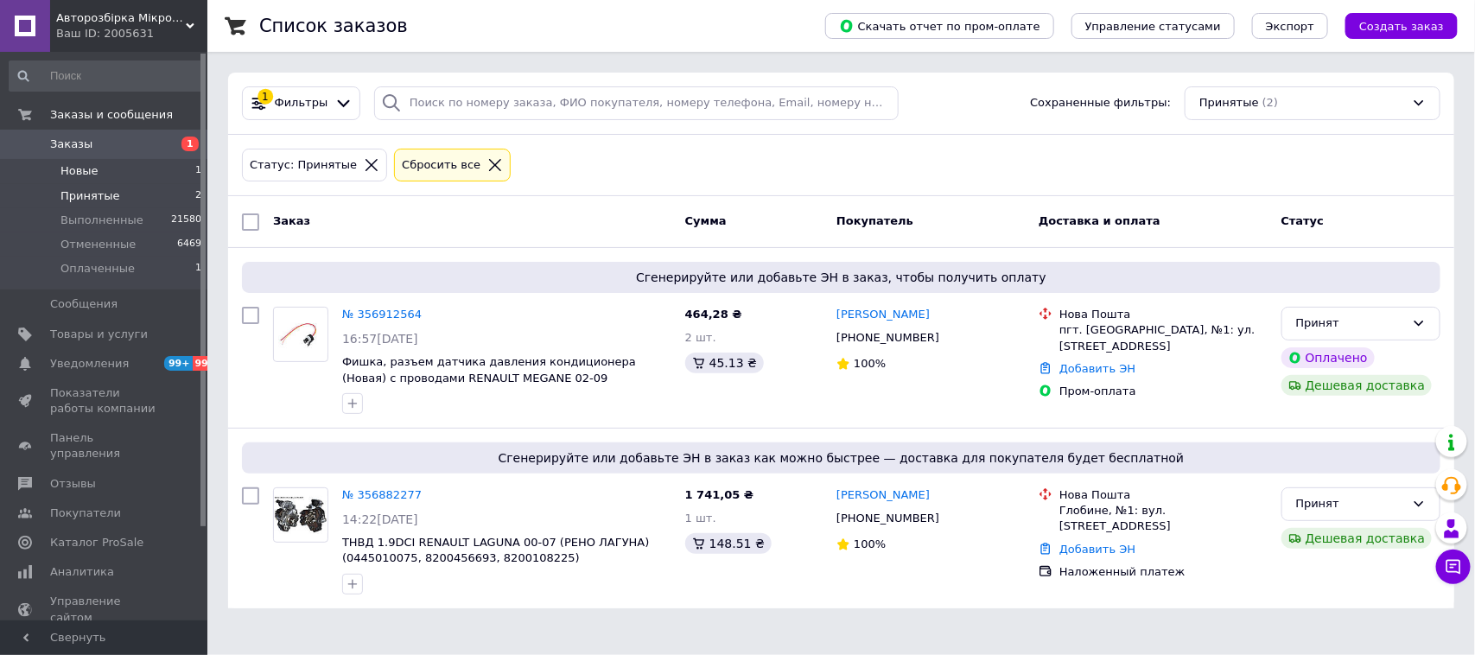
click at [87, 168] on span "Новые" at bounding box center [79, 171] width 38 height 16
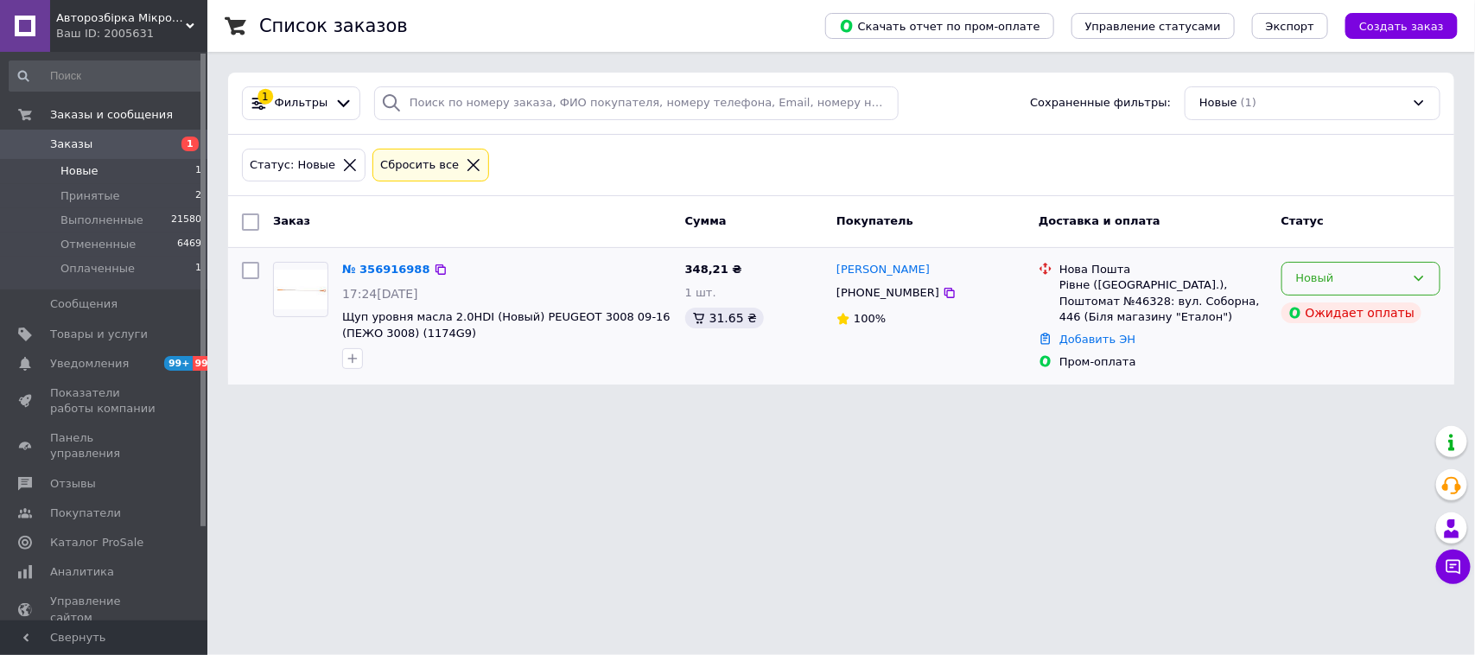
click at [1424, 275] on icon at bounding box center [1418, 278] width 14 height 14
click at [1311, 314] on li "Принят" at bounding box center [1360, 315] width 157 height 32
click at [111, 272] on span "Оплаченные" at bounding box center [97, 269] width 74 height 16
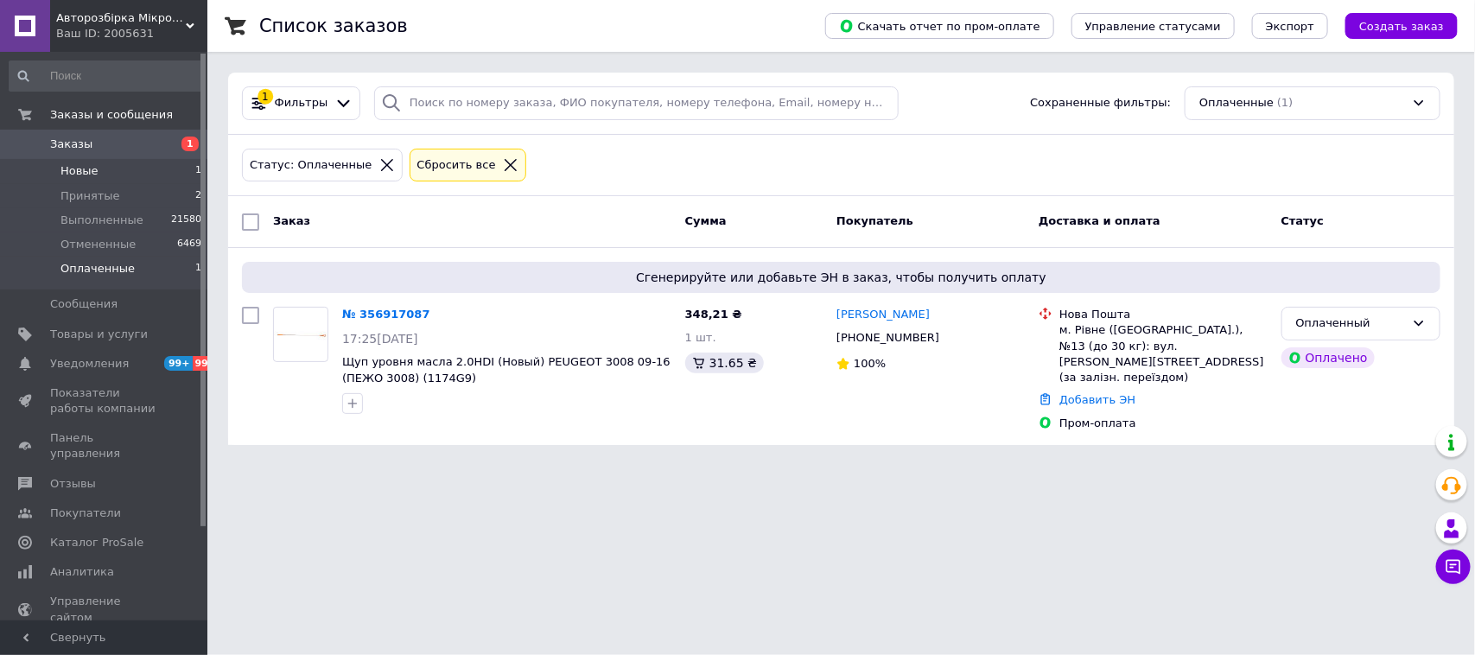
click at [80, 167] on span "Новые" at bounding box center [79, 171] width 38 height 16
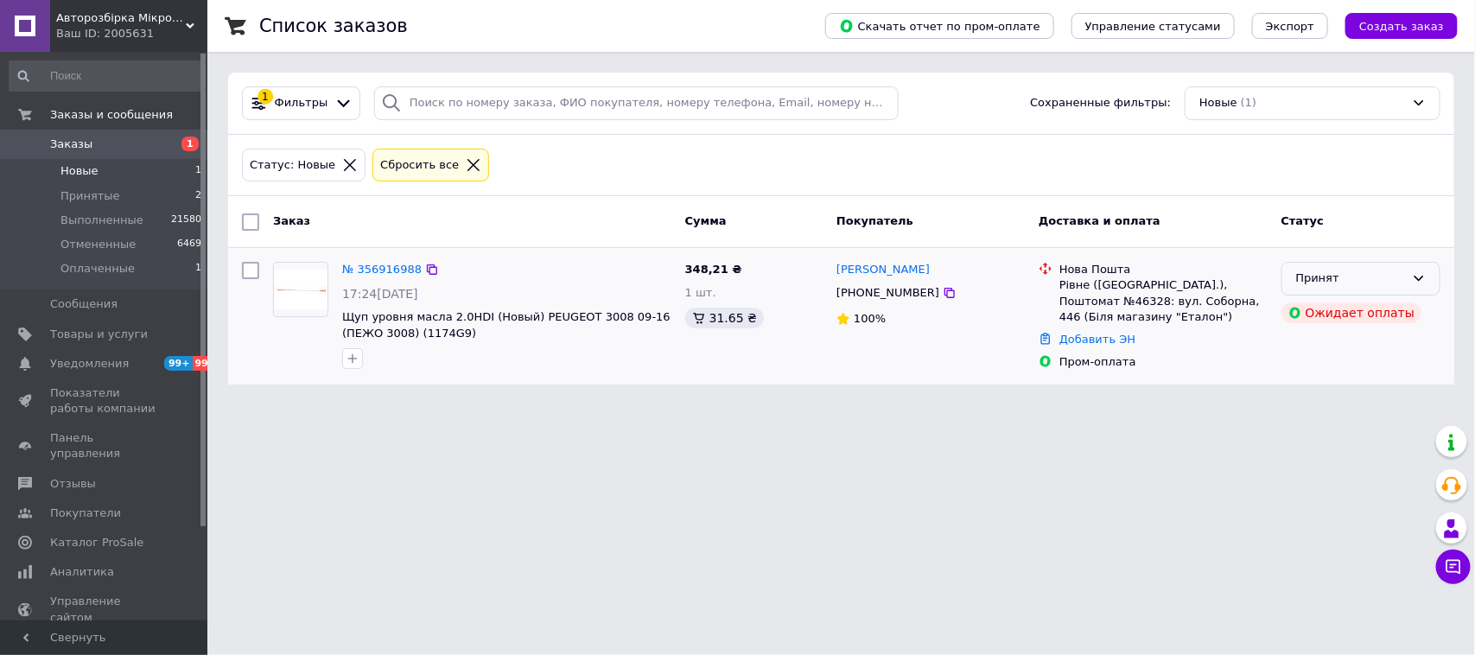
click at [1413, 282] on icon at bounding box center [1418, 278] width 14 height 14
click at [1309, 342] on li "Отменен" at bounding box center [1360, 346] width 157 height 32
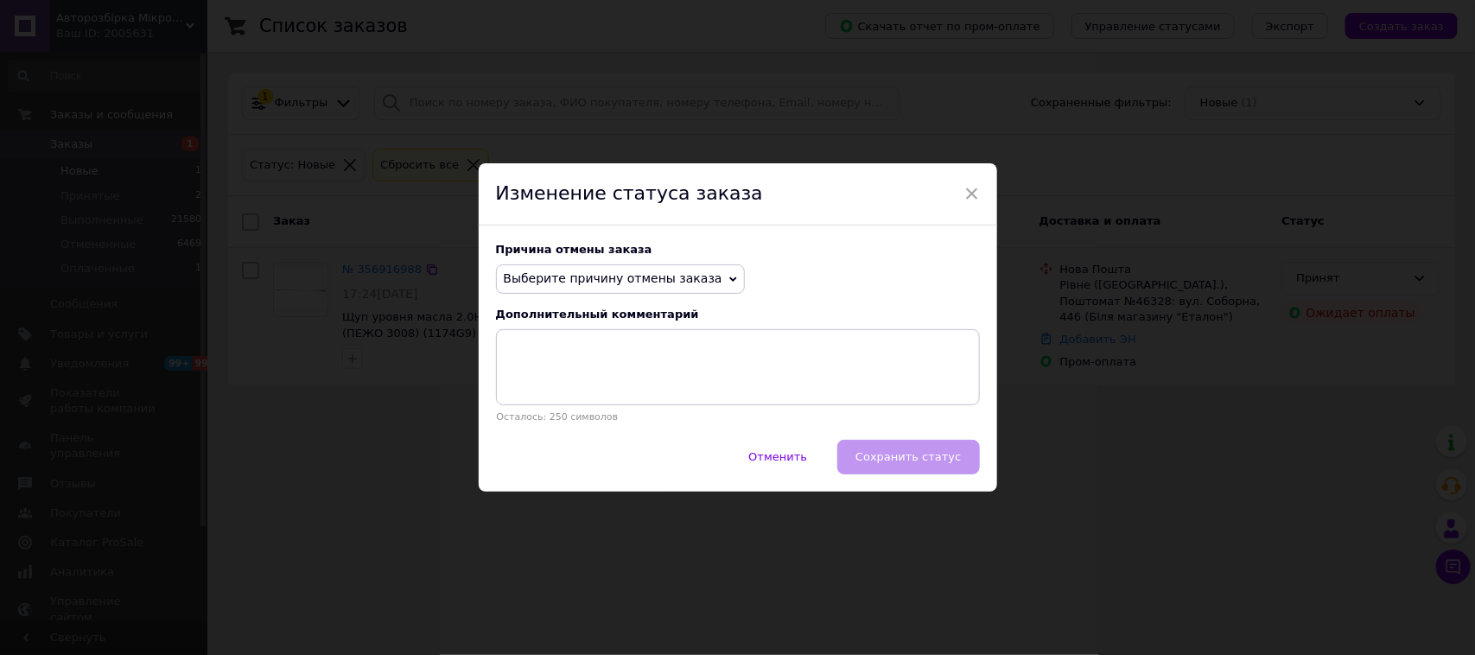
click at [729, 276] on icon at bounding box center [733, 280] width 8 height 8
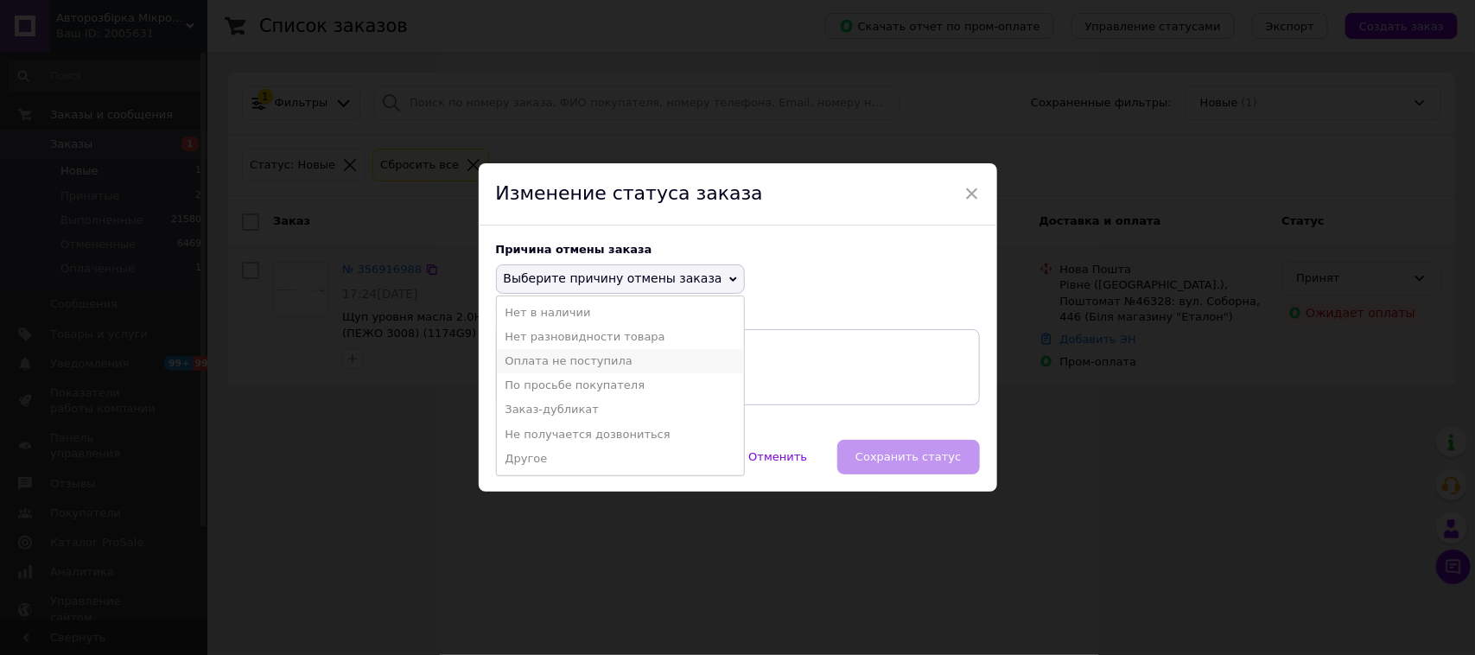
click at [549, 363] on li "Оплата не поступила" at bounding box center [620, 361] width 247 height 24
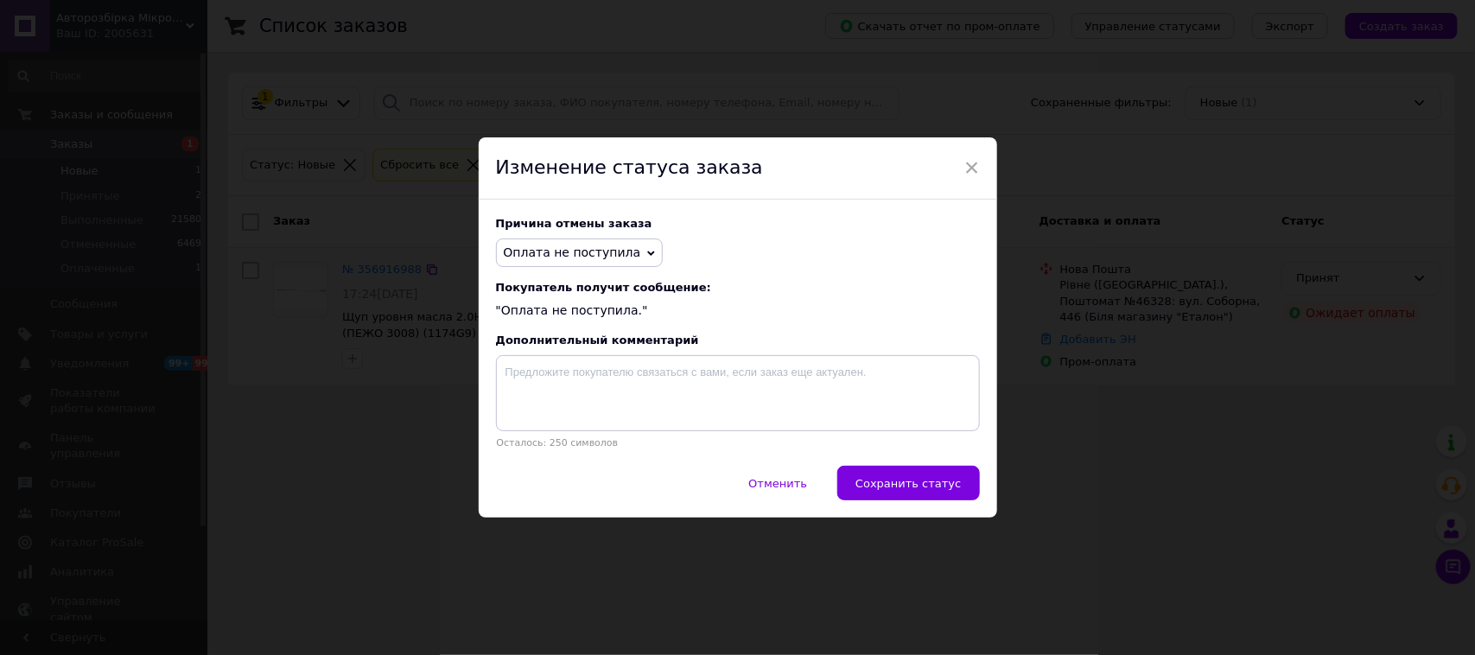
click at [899, 480] on span "Сохранить статус" at bounding box center [907, 483] width 105 height 13
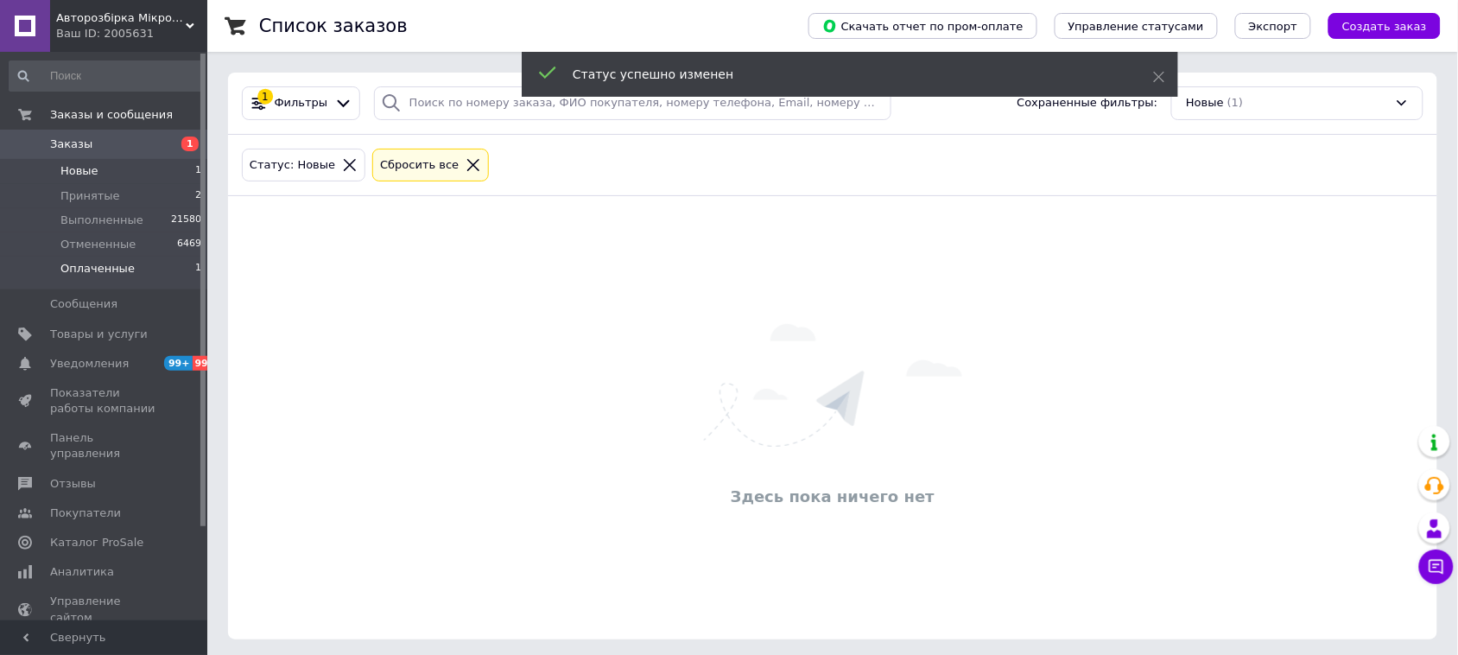
click at [115, 264] on span "Оплаченные" at bounding box center [97, 269] width 74 height 16
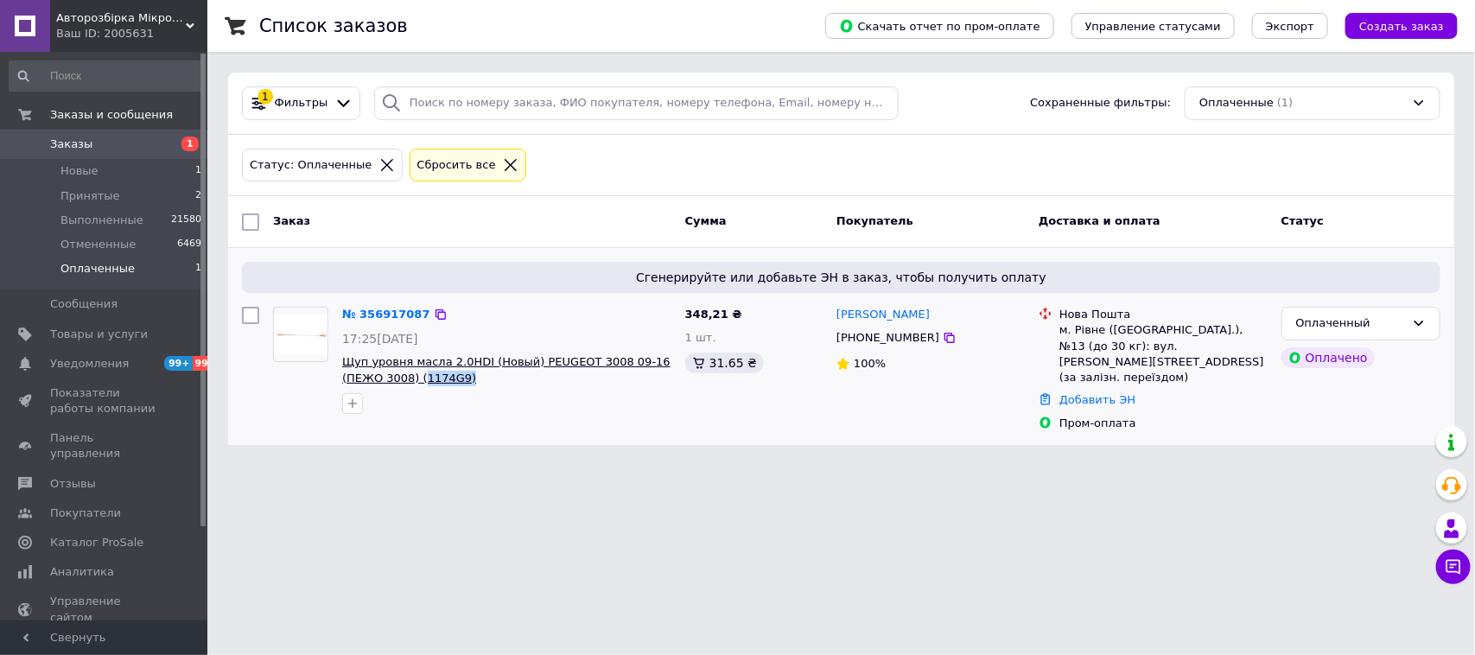
drag, startPoint x: 443, startPoint y: 381, endPoint x: 378, endPoint y: 378, distance: 64.8
click at [378, 378] on span "Щуп уровня масла 2.0HDI (Новый) PEUGEOT 3008 09-16 (ПЕЖО 3008) (1174G9)" at bounding box center [506, 370] width 329 height 32
copy span "1174G9)"
click at [1415, 328] on icon at bounding box center [1418, 323] width 14 height 14
click at [1326, 358] on li "Принят" at bounding box center [1360, 360] width 157 height 32
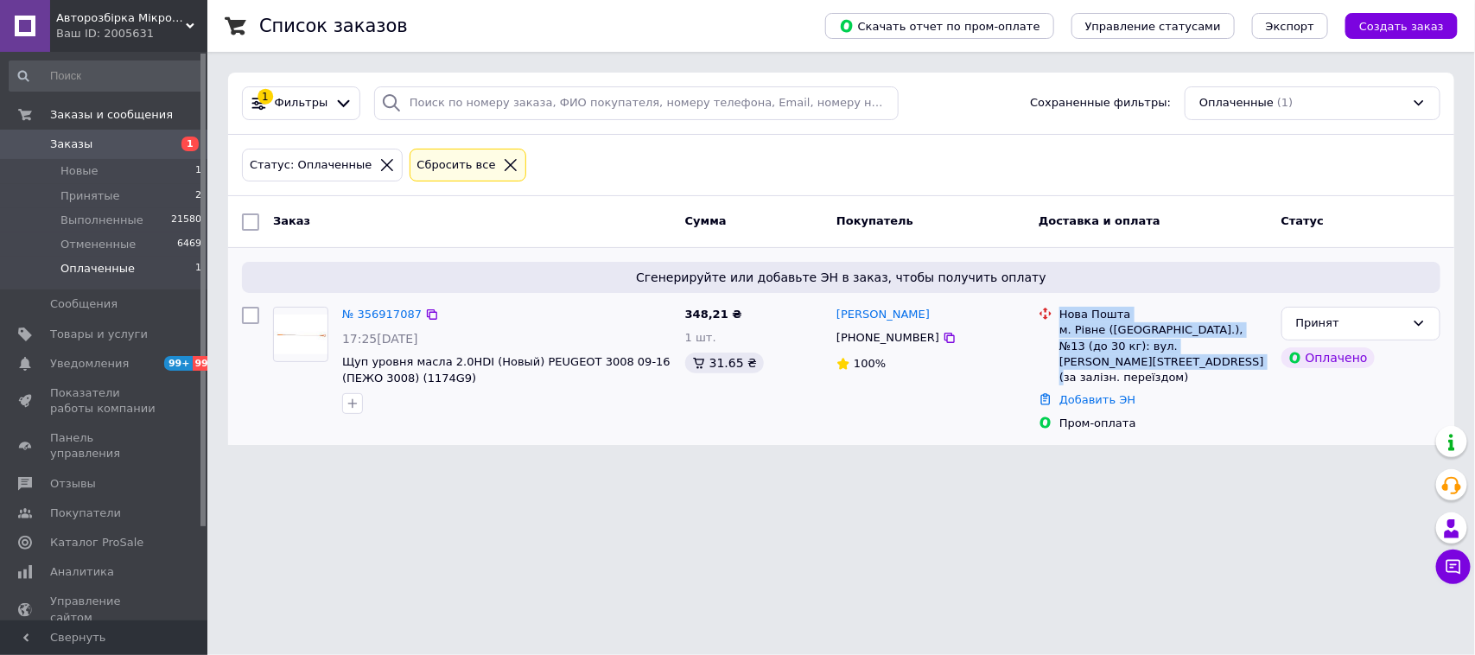
drag, startPoint x: 1126, startPoint y: 358, endPoint x: 1058, endPoint y: 322, distance: 76.5
click at [1058, 322] on div "Нова Пошта м. Рівне (Рівненська обл.), №13 (до 30 кг): вул. Пирогова, 8 (за зал…" at bounding box center [1163, 346] width 215 height 79
copy div "Нова Пошта м. Рівне (Рівненська обл.), №13 (до 30 кг): вул. Пирогова, 8 (за зал…"
click at [944, 339] on icon at bounding box center [949, 338] width 10 height 10
